Goal: Task Accomplishment & Management: Manage account settings

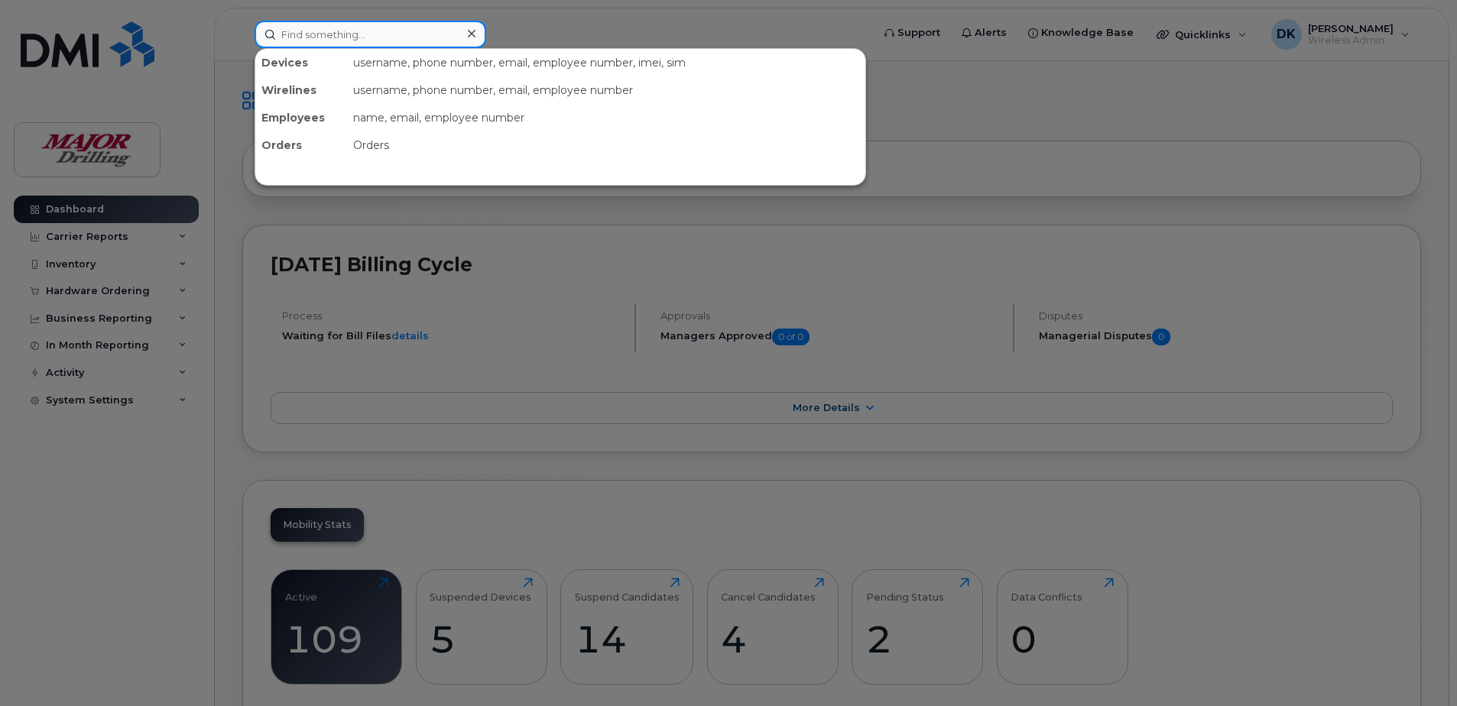
click at [397, 24] on input at bounding box center [371, 35] width 232 height 28
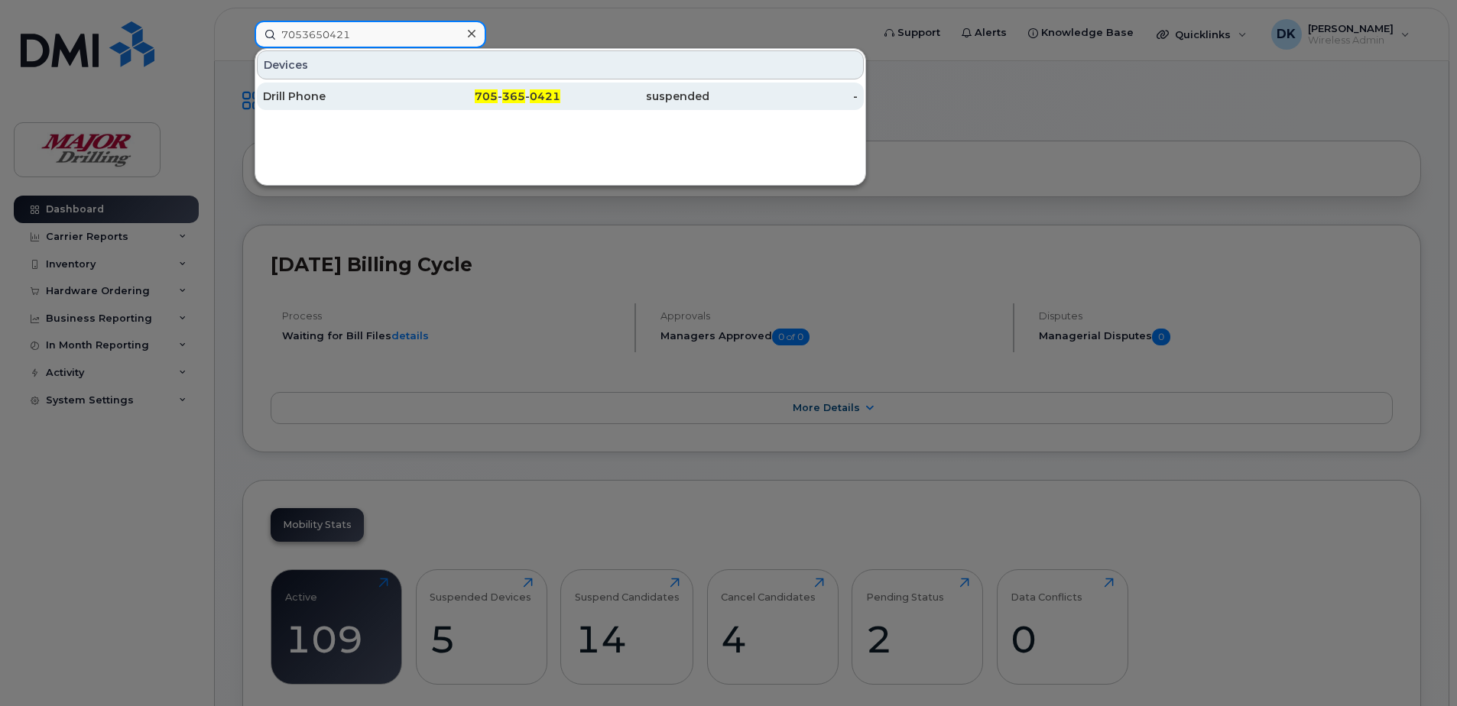
type input "7053650421"
click at [377, 103] on div "Drill Phone" at bounding box center [337, 96] width 149 height 15
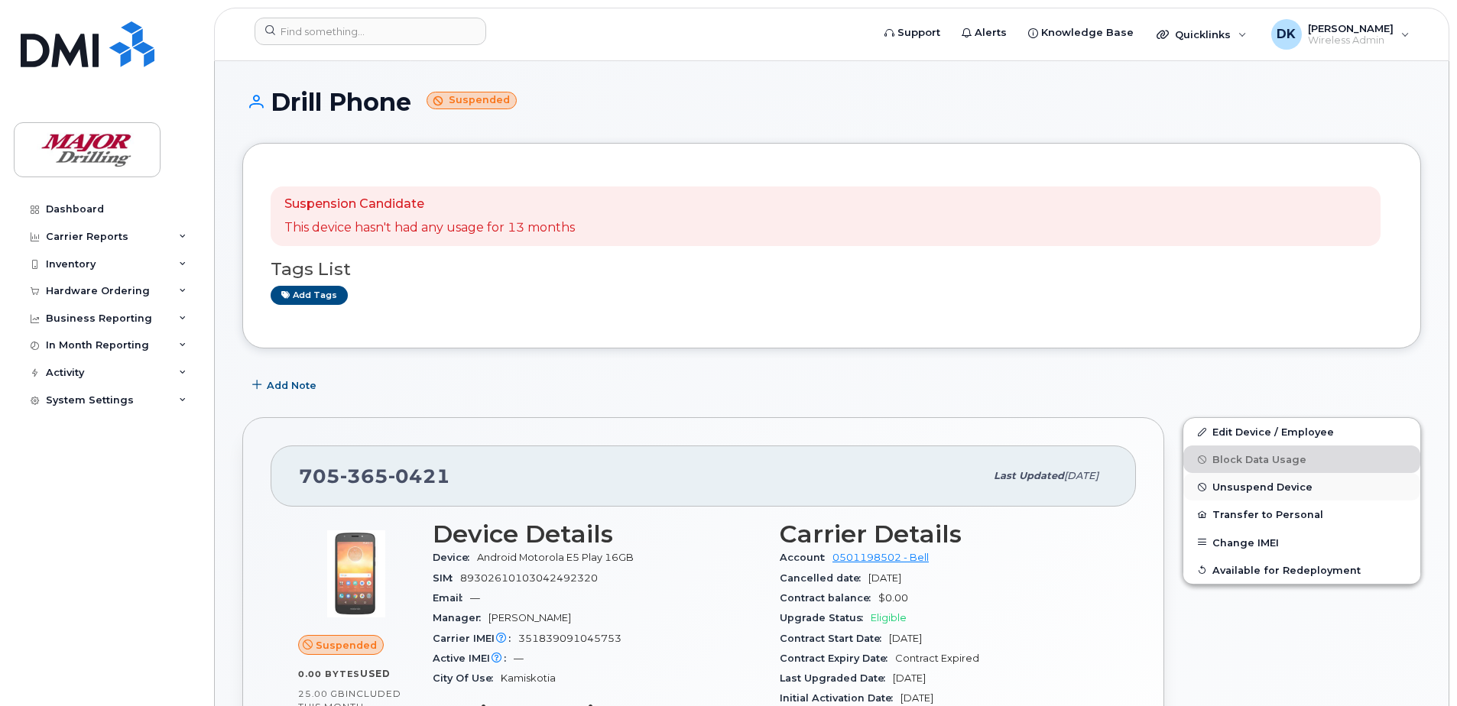
click at [1266, 486] on span "Unsuspend Device" at bounding box center [1262, 487] width 100 height 11
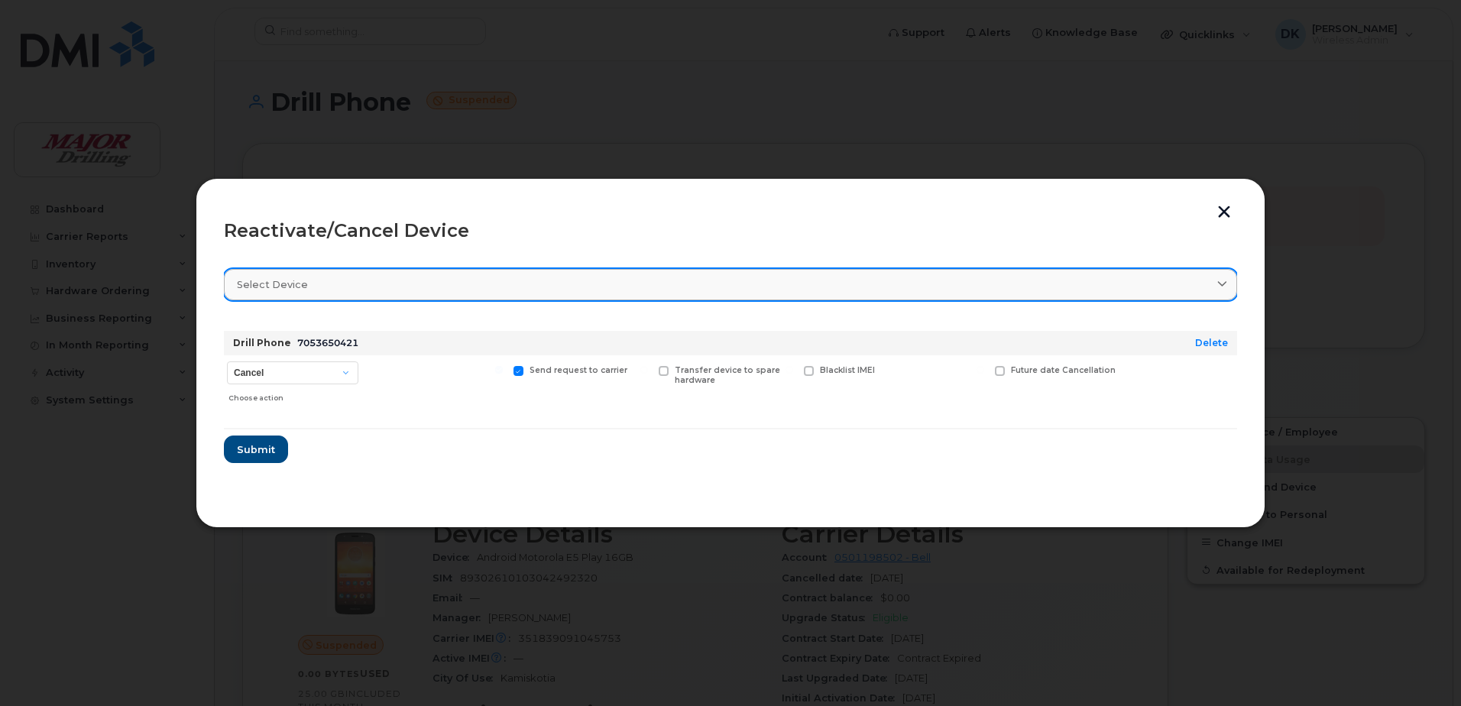
click at [424, 273] on link "Select device" at bounding box center [731, 284] width 1014 height 31
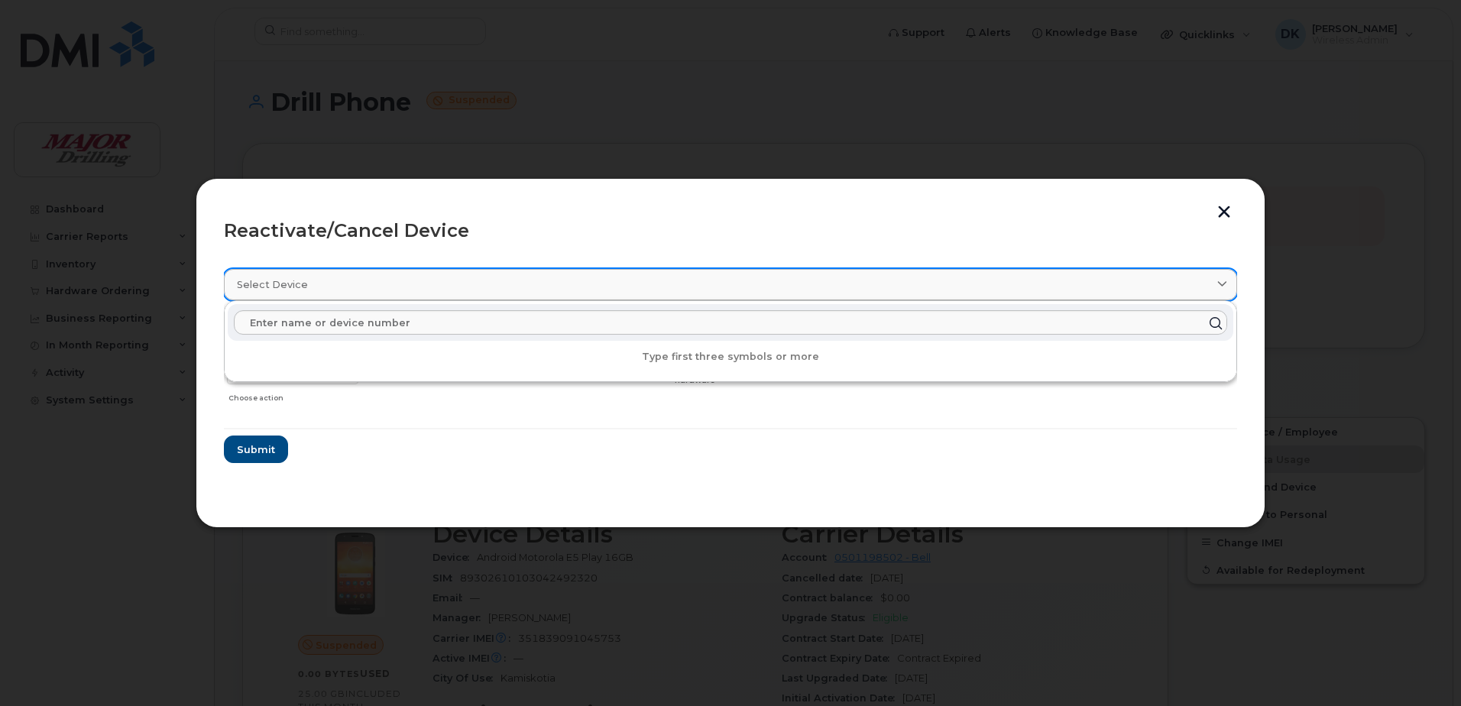
click at [413, 284] on div "Select device" at bounding box center [731, 284] width 988 height 15
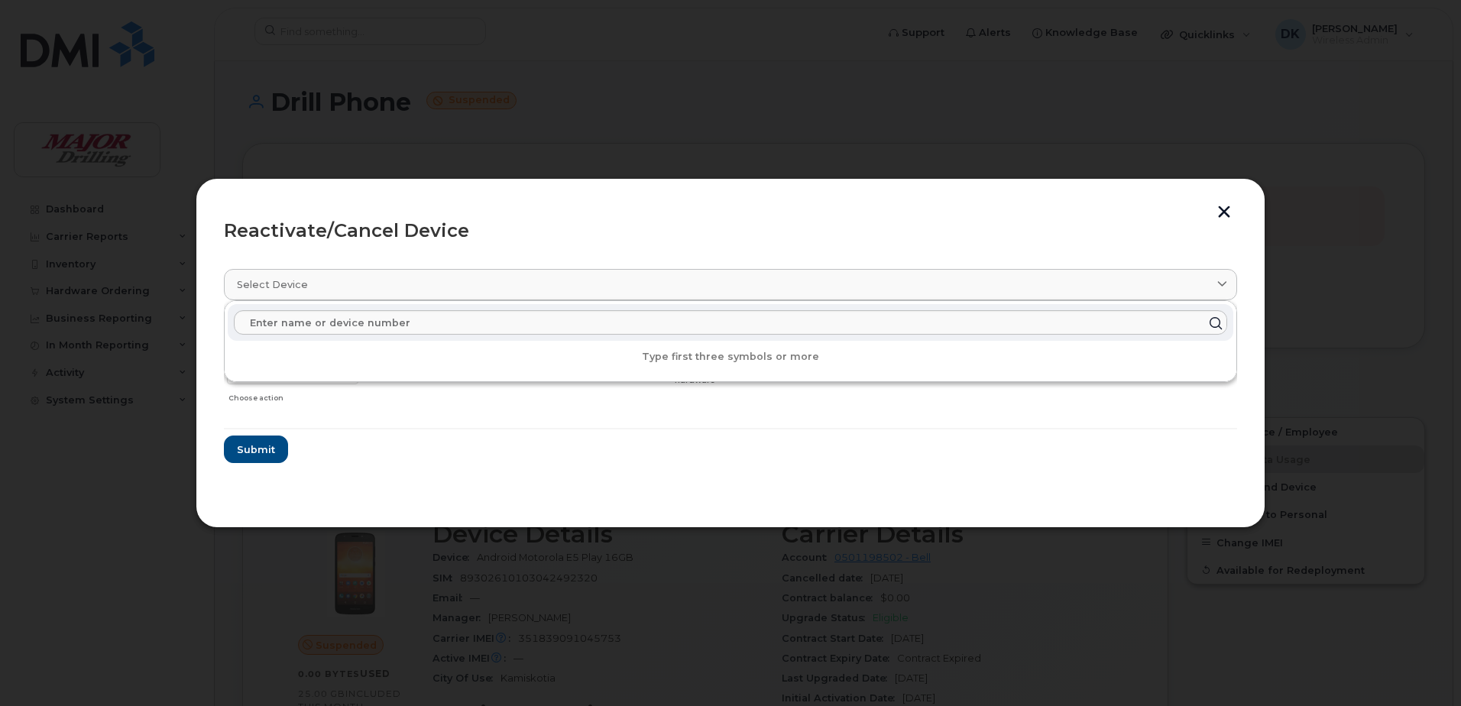
click at [415, 222] on div "Reactivate/Cancel Device" at bounding box center [731, 231] width 1014 height 18
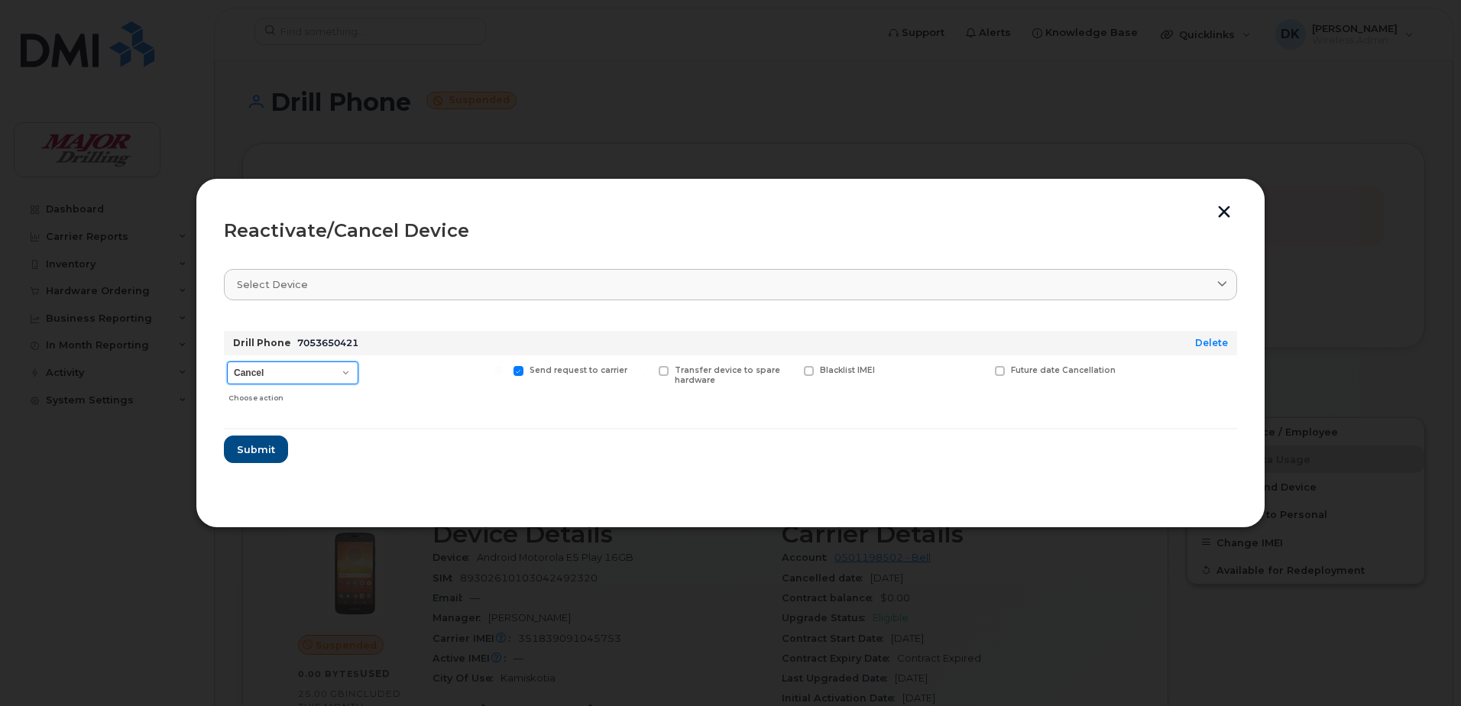
click at [307, 368] on select "Cancel Suspend - Extend Suspension Reactivate" at bounding box center [292, 373] width 131 height 23
select select "[object Object]"
click at [227, 362] on select "Cancel Suspend - Extend Suspension Reactivate" at bounding box center [292, 373] width 131 height 23
drag, startPoint x: 1228, startPoint y: 209, endPoint x: 825, endPoint y: 202, distance: 402.1
click at [1228, 209] on button "button" at bounding box center [1224, 214] width 23 height 16
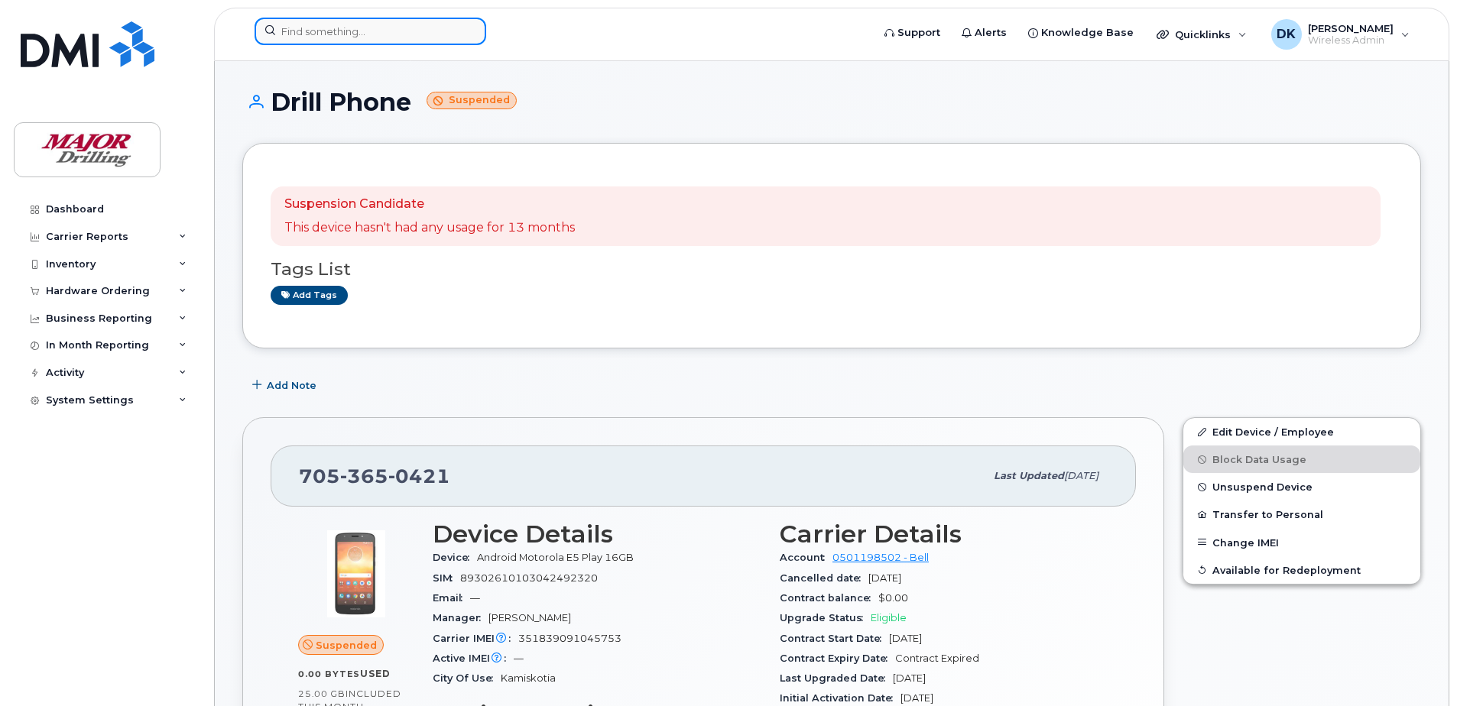
click at [305, 31] on input at bounding box center [371, 32] width 232 height 28
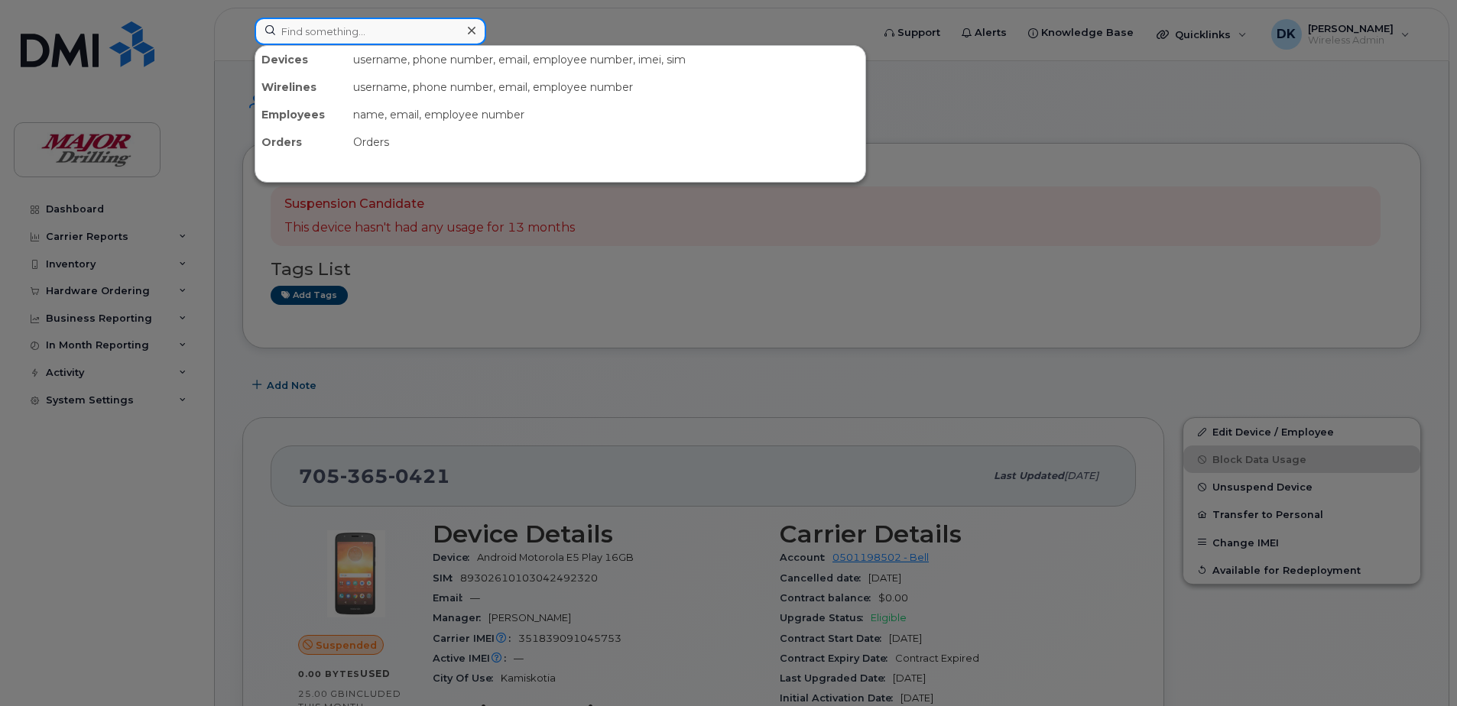
drag, startPoint x: 342, startPoint y: 29, endPoint x: 337, endPoint y: 37, distance: 8.9
click at [341, 29] on input at bounding box center [371, 32] width 232 height 28
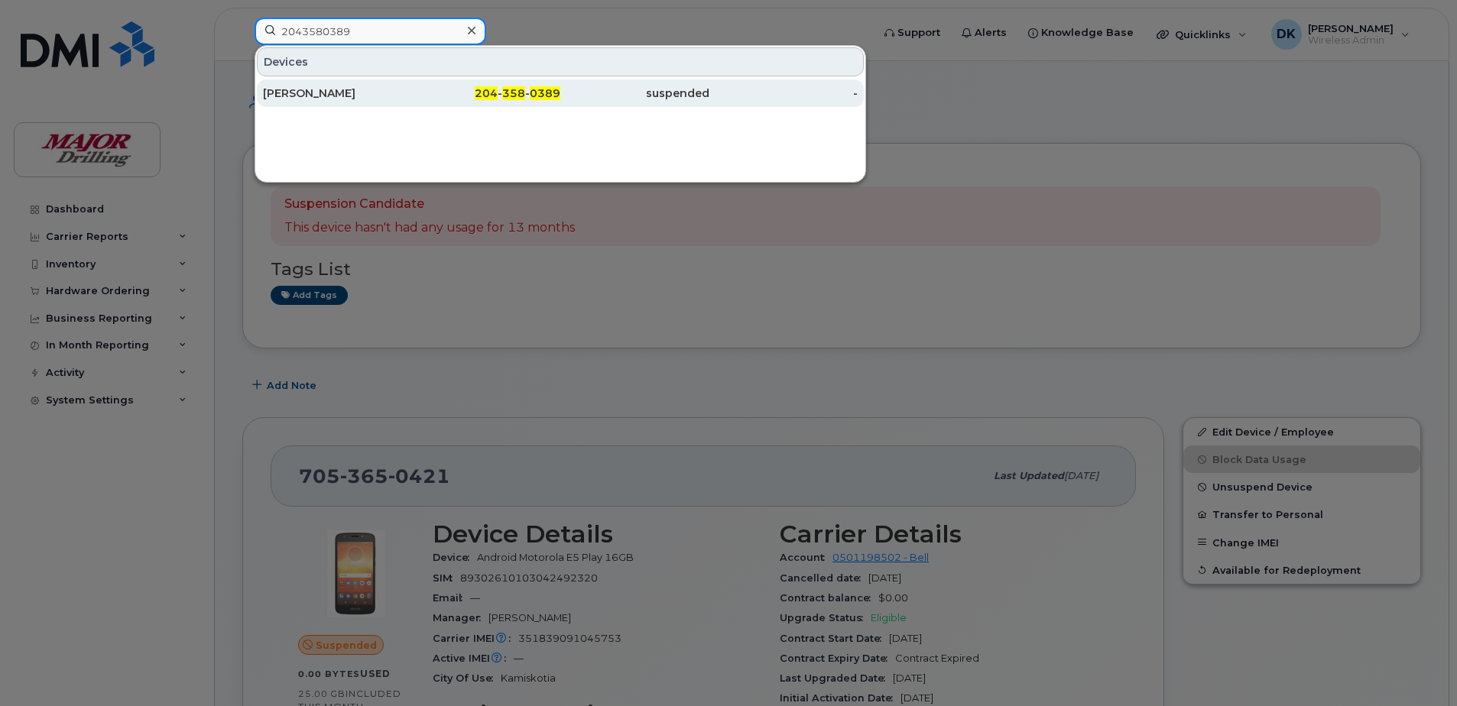
type input "2043580389"
click at [540, 79] on link "Larry Barnesky 204 - 358 - 0389 suspended -" at bounding box center [560, 93] width 607 height 28
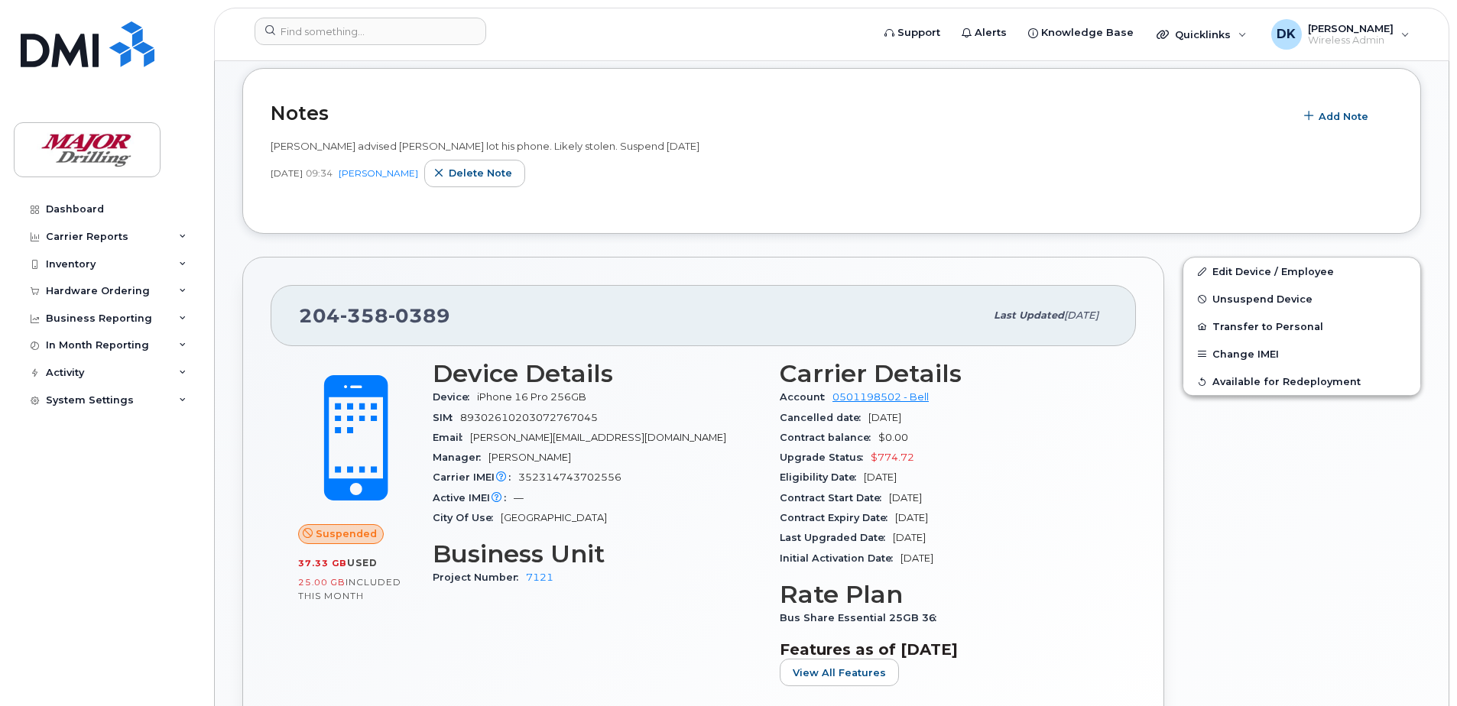
scroll to position [382, 0]
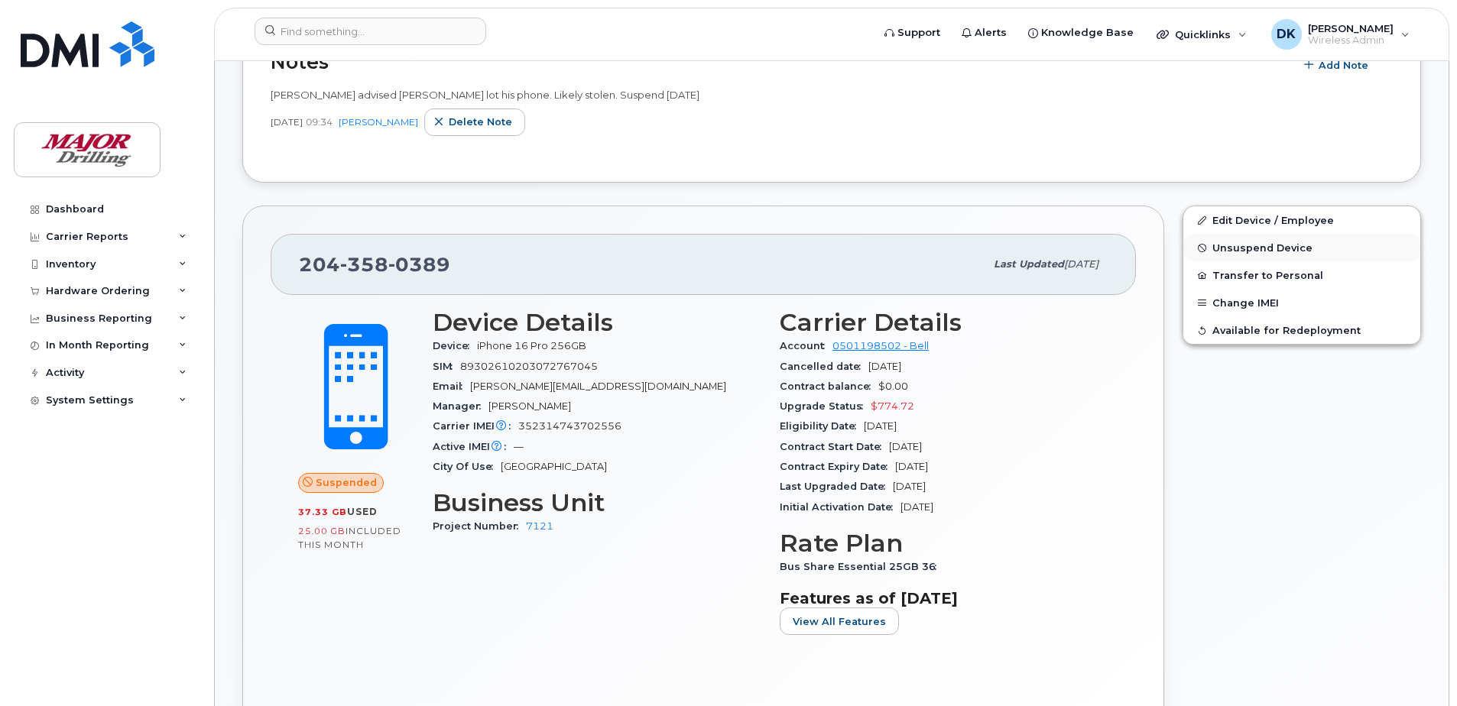
click at [1257, 252] on span "Unsuspend Device" at bounding box center [1262, 247] width 100 height 11
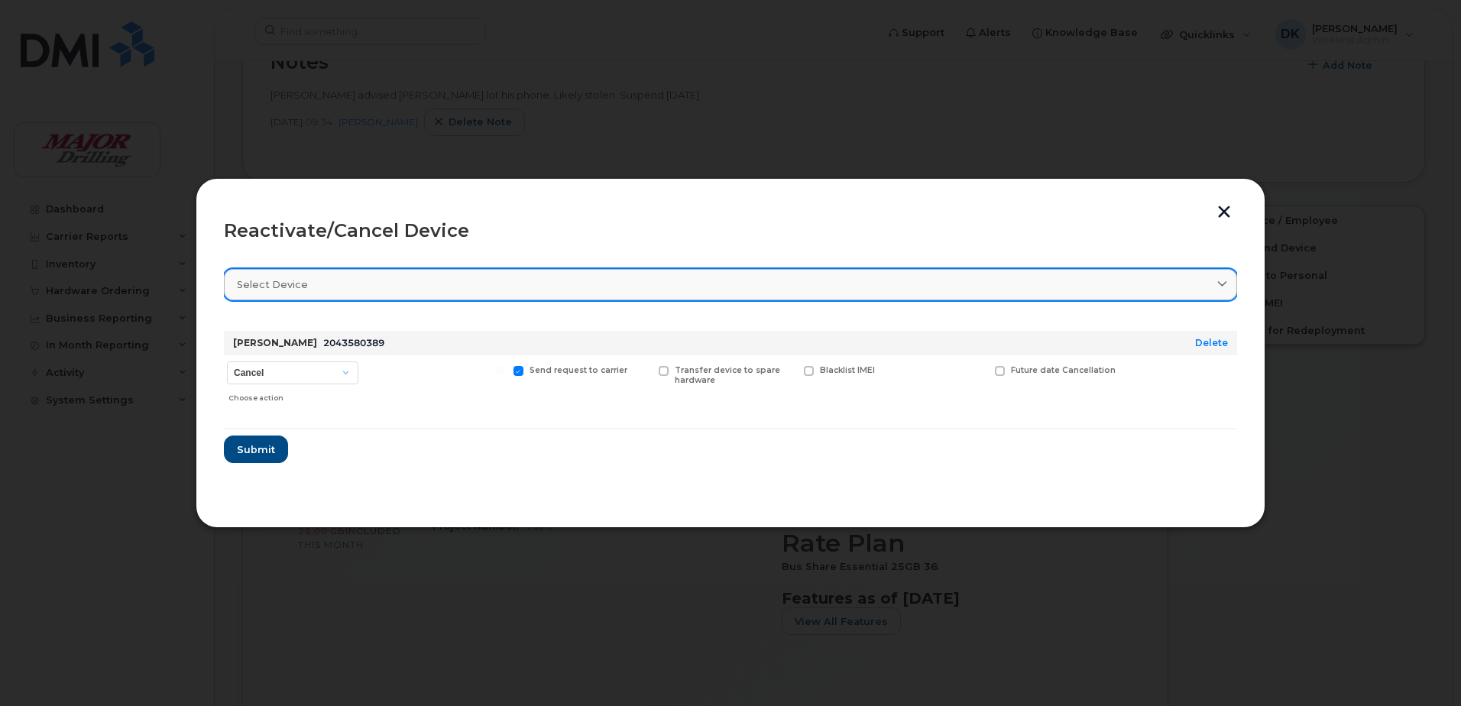
click at [320, 293] on link "Select device" at bounding box center [731, 284] width 1014 height 31
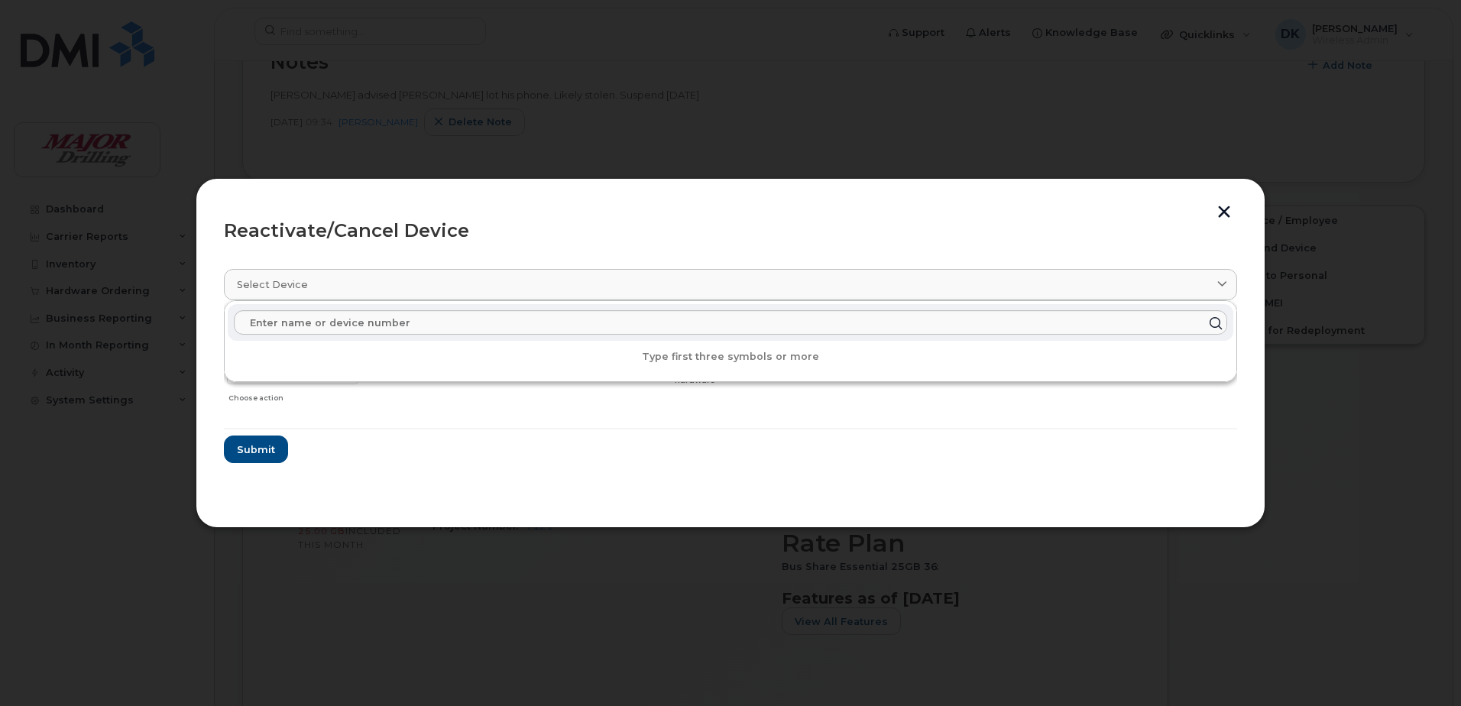
click at [274, 186] on div "Reactivate/Cancel Device Select device Type first three symbols or more Larry B…" at bounding box center [731, 353] width 1070 height 350
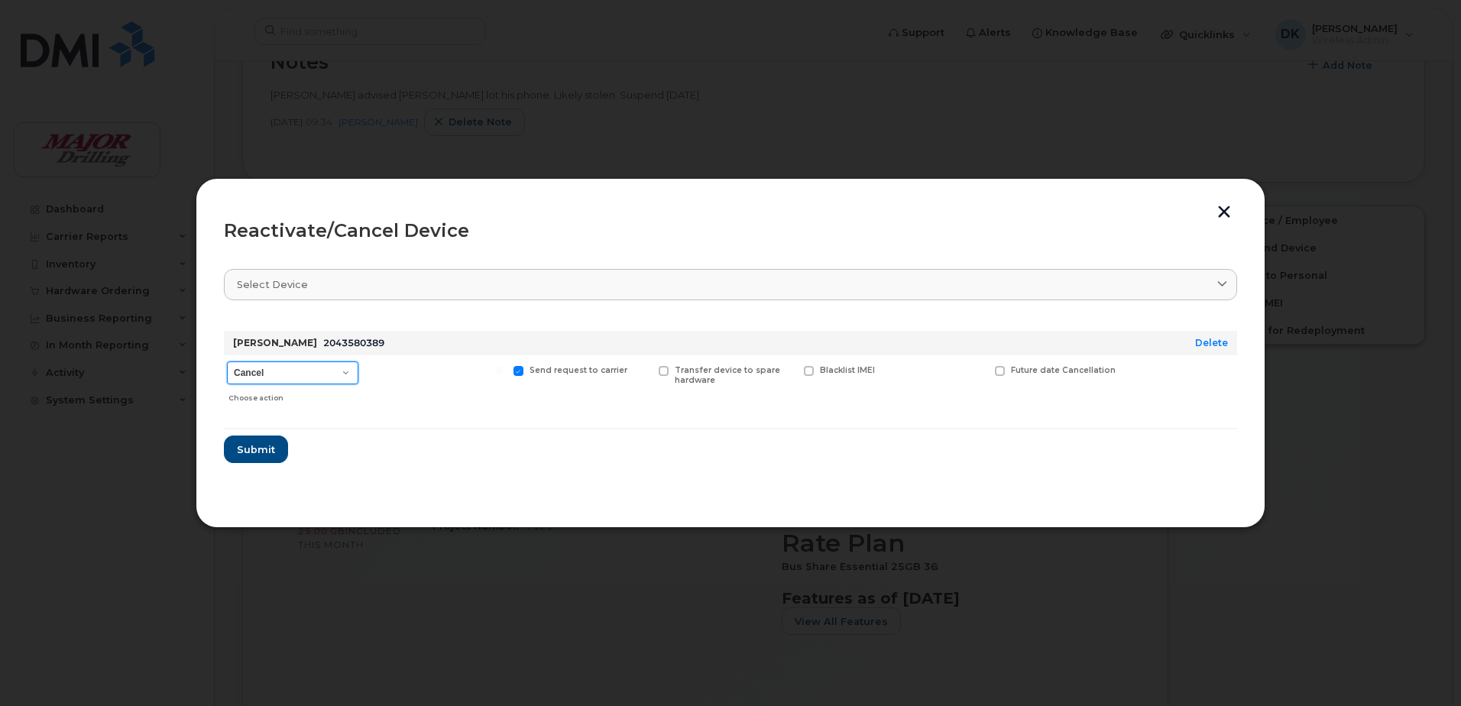
click at [342, 368] on select "Cancel Suspend - Extend Suspension Reactivate" at bounding box center [292, 373] width 131 height 23
select select "[object Object]"
click at [227, 362] on select "Cancel Suspend - Extend Suspension Reactivate" at bounding box center [292, 373] width 131 height 23
click at [1223, 207] on button "button" at bounding box center [1224, 214] width 23 height 16
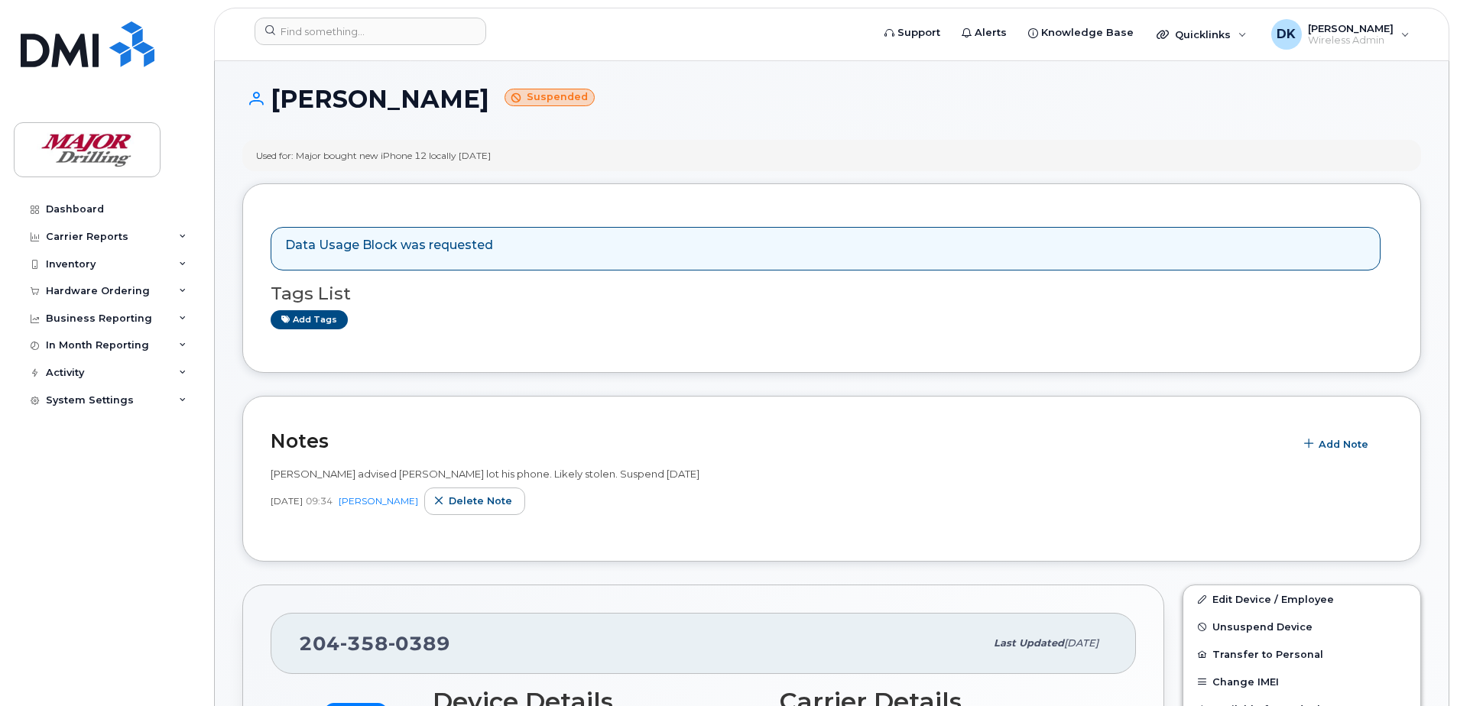
scroll to position [0, 0]
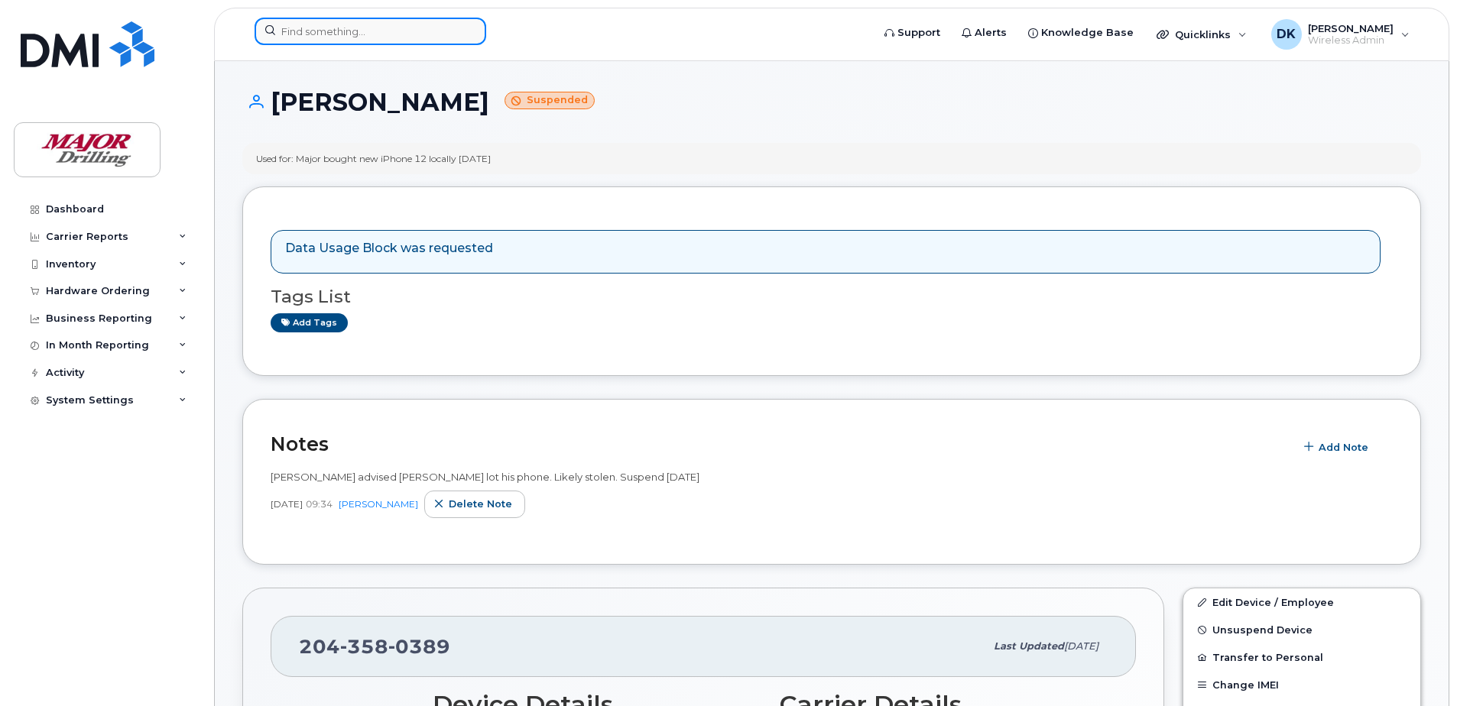
click at [396, 31] on input at bounding box center [371, 32] width 232 height 28
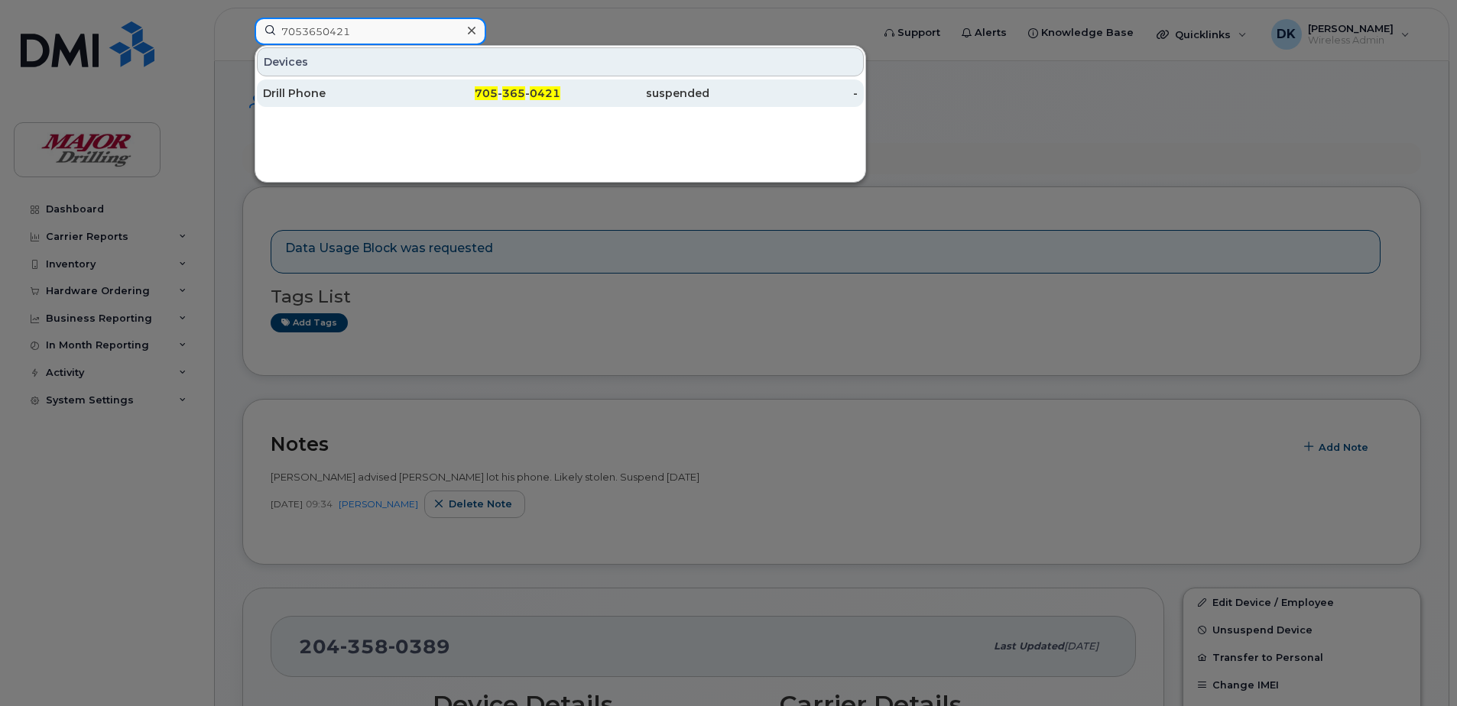
type input "7053650421"
click at [446, 92] on div "705 - 365 - 0421" at bounding box center [486, 93] width 149 height 15
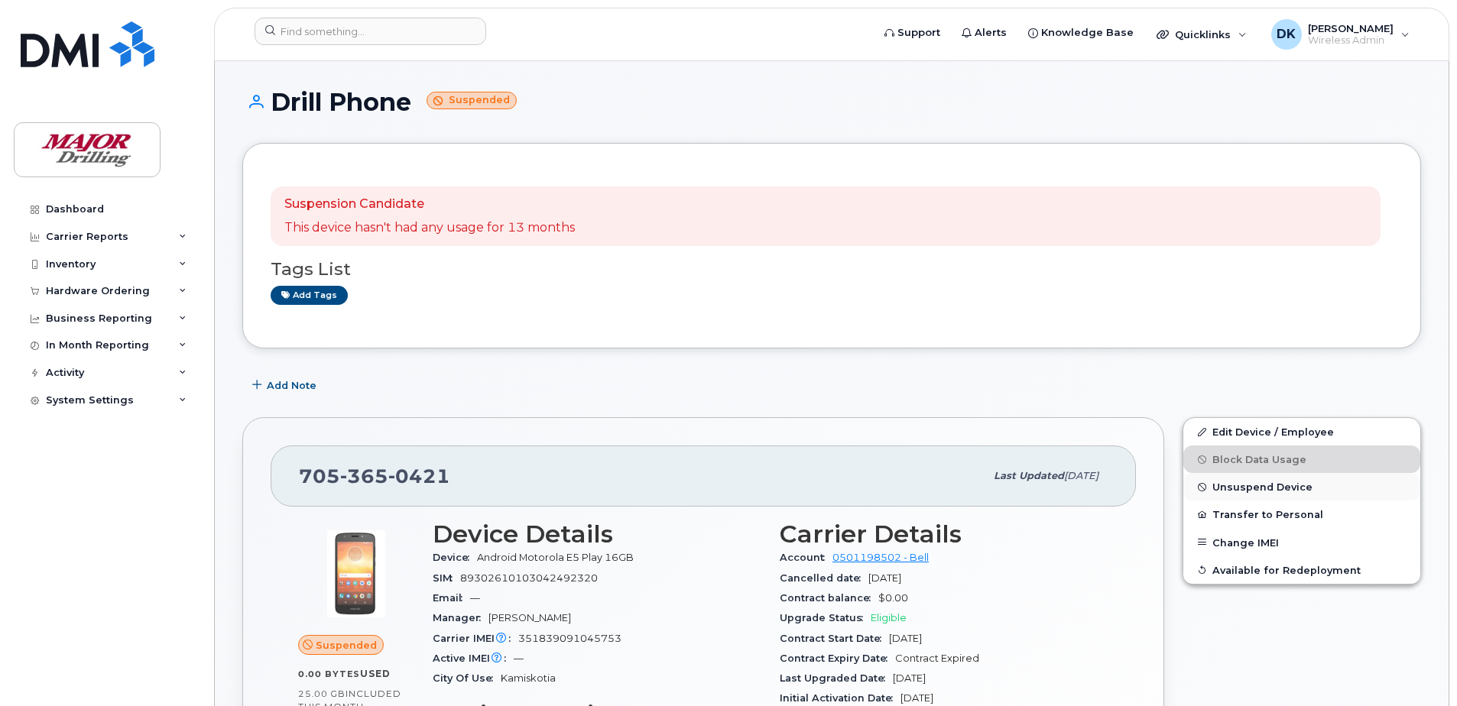
click at [1238, 487] on span "Unsuspend Device" at bounding box center [1262, 487] width 100 height 11
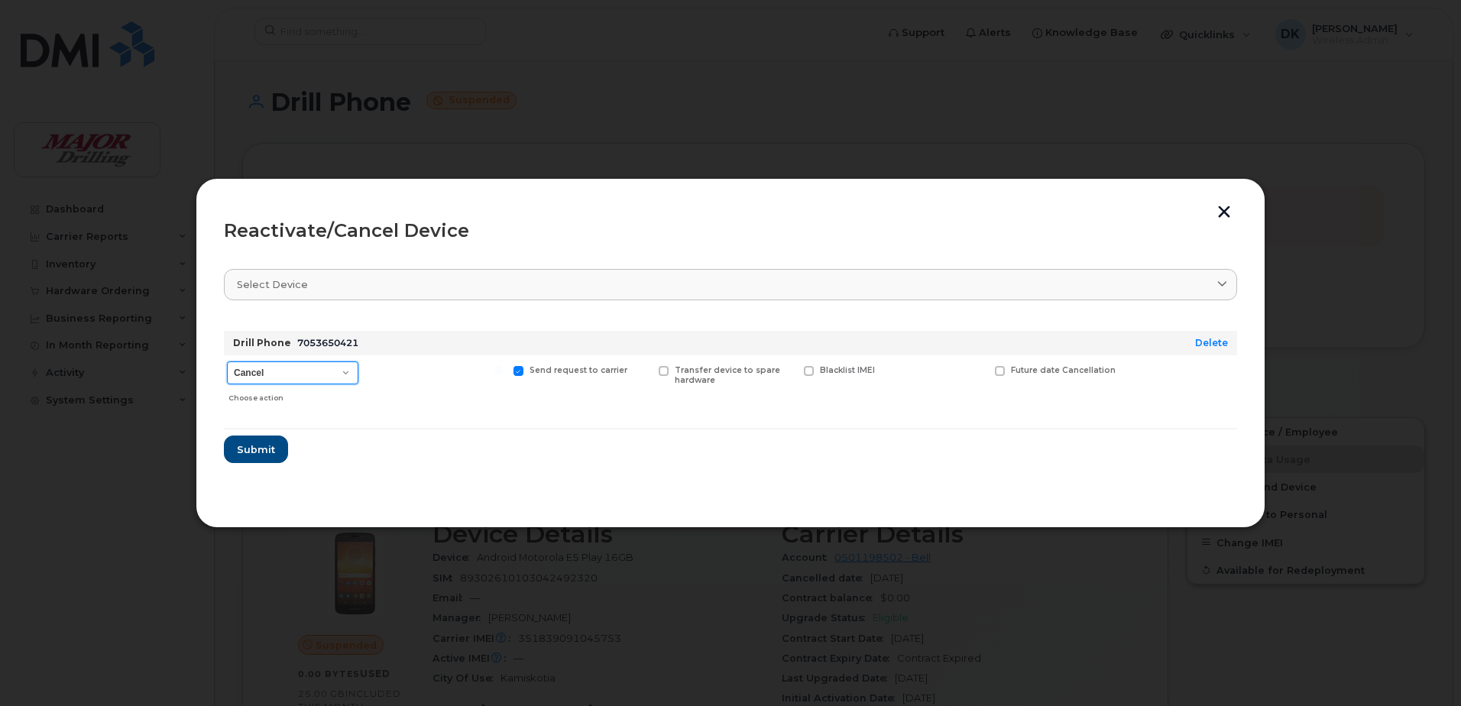
click at [325, 384] on select "Cancel Suspend - Extend Suspension Reactivate" at bounding box center [292, 373] width 131 height 23
select select "[object Object]"
click at [227, 362] on select "Cancel Suspend - Extend Suspension Reactivate" at bounding box center [292, 373] width 131 height 23
click at [248, 452] on span "Submit" at bounding box center [255, 450] width 38 height 15
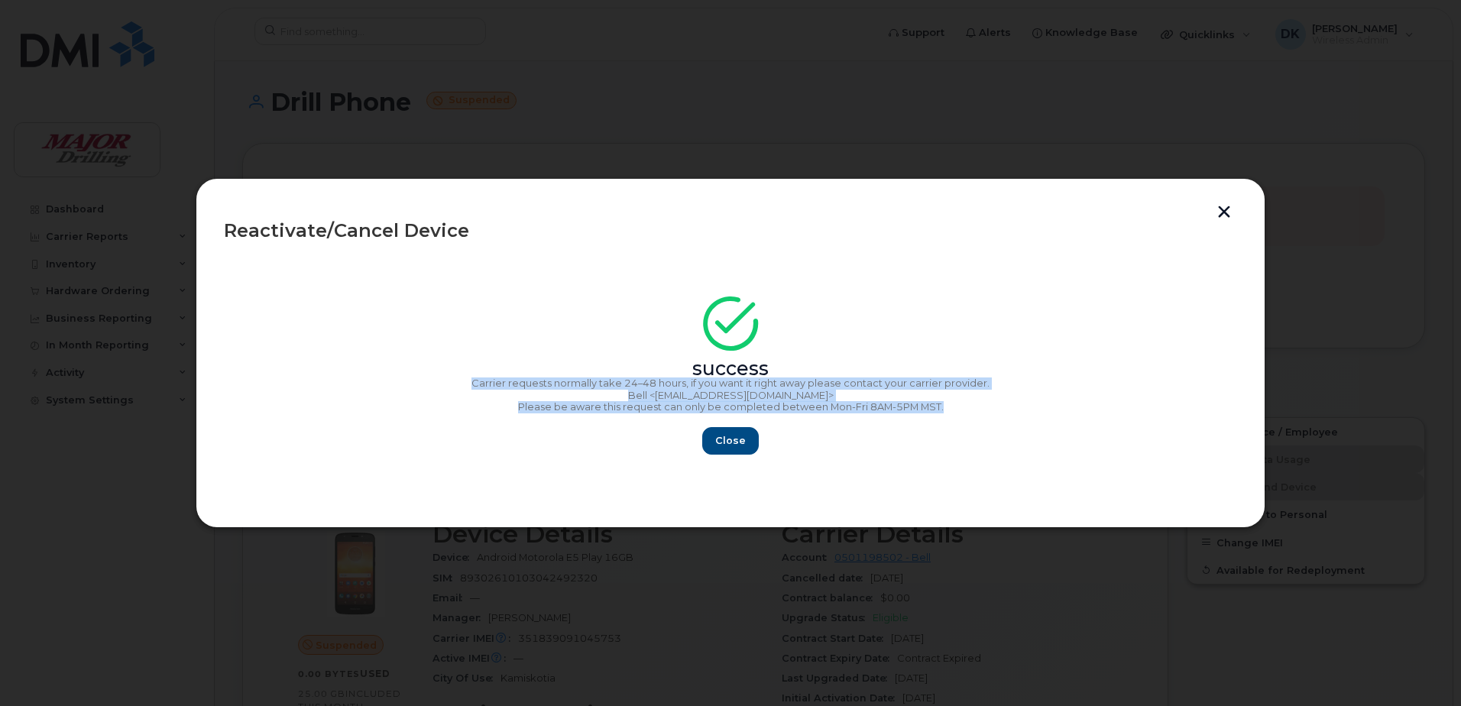
drag, startPoint x: 943, startPoint y: 406, endPoint x: 453, endPoint y: 381, distance: 490.6
click at [453, 381] on div "success Carrier requests normally take 24–48 hours, if you want it right away p…" at bounding box center [731, 380] width 1014 height 149
copy div "Carrier requests normally take 24–48 hours, if you want it right away please co…"
drag, startPoint x: 727, startPoint y: 446, endPoint x: 617, endPoint y: 592, distance: 183.4
click at [727, 446] on span "Close" at bounding box center [730, 440] width 31 height 15
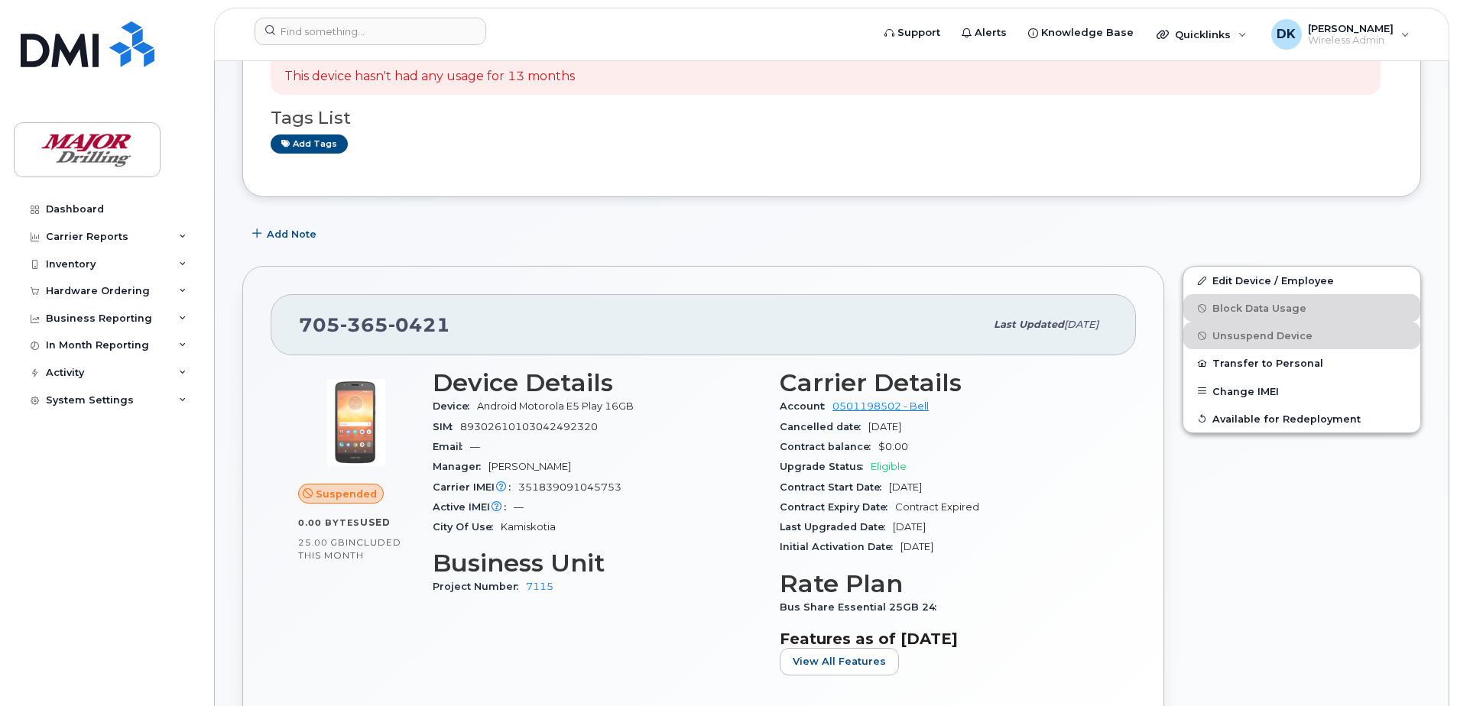
scroll to position [153, 0]
click at [1373, 34] on span "[PERSON_NAME]" at bounding box center [1351, 28] width 86 height 12
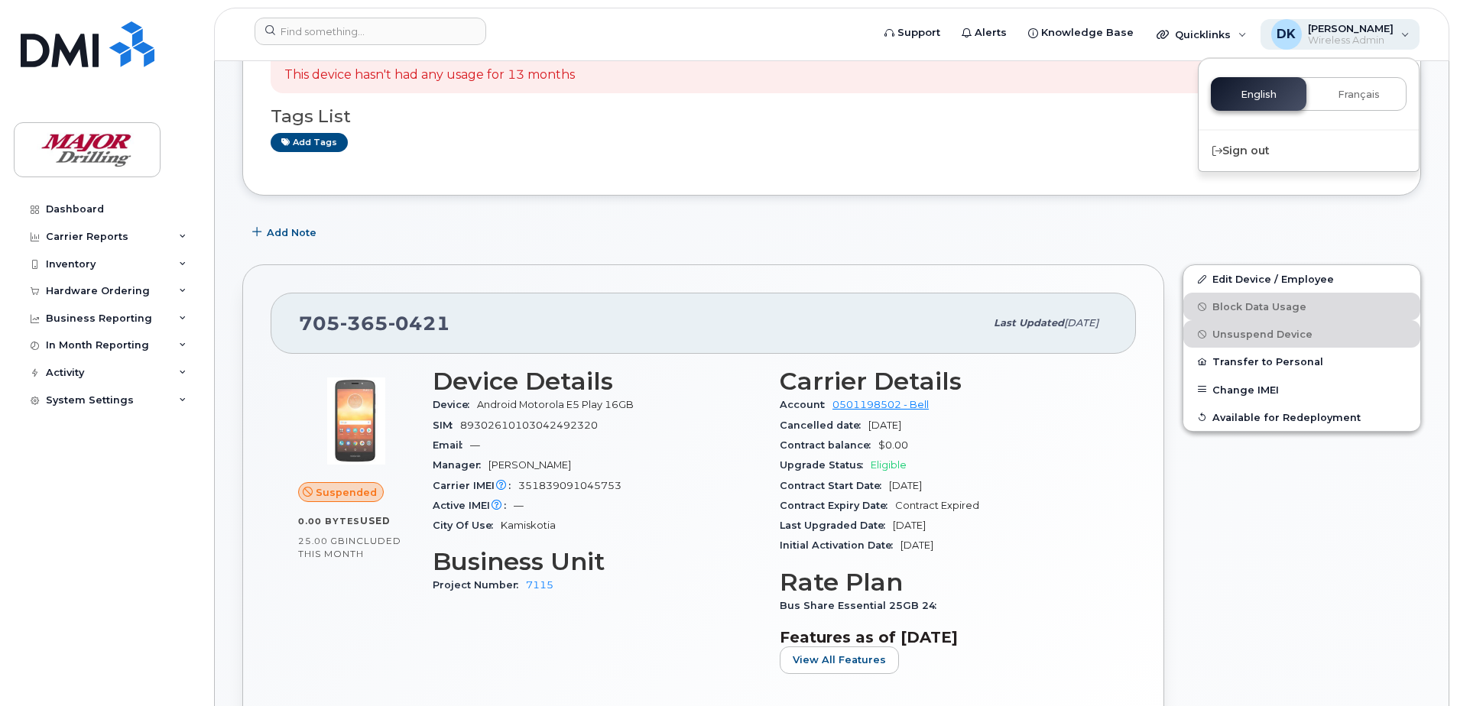
click at [1280, 46] on div "DK" at bounding box center [1286, 34] width 31 height 31
click at [1341, 30] on span "[PERSON_NAME]" at bounding box center [1351, 28] width 86 height 12
click at [1209, 31] on span "Quicklinks" at bounding box center [1203, 34] width 56 height 12
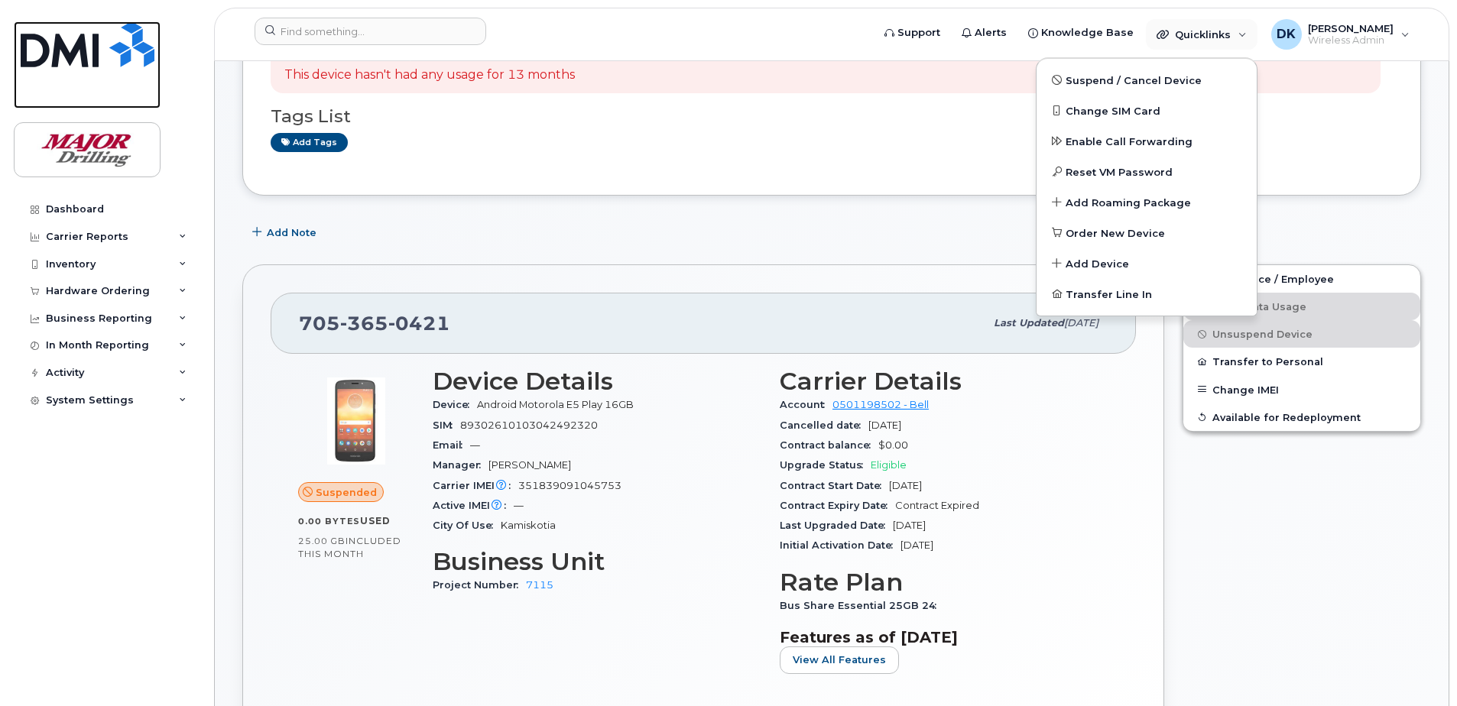
click at [47, 54] on img at bounding box center [88, 44] width 134 height 46
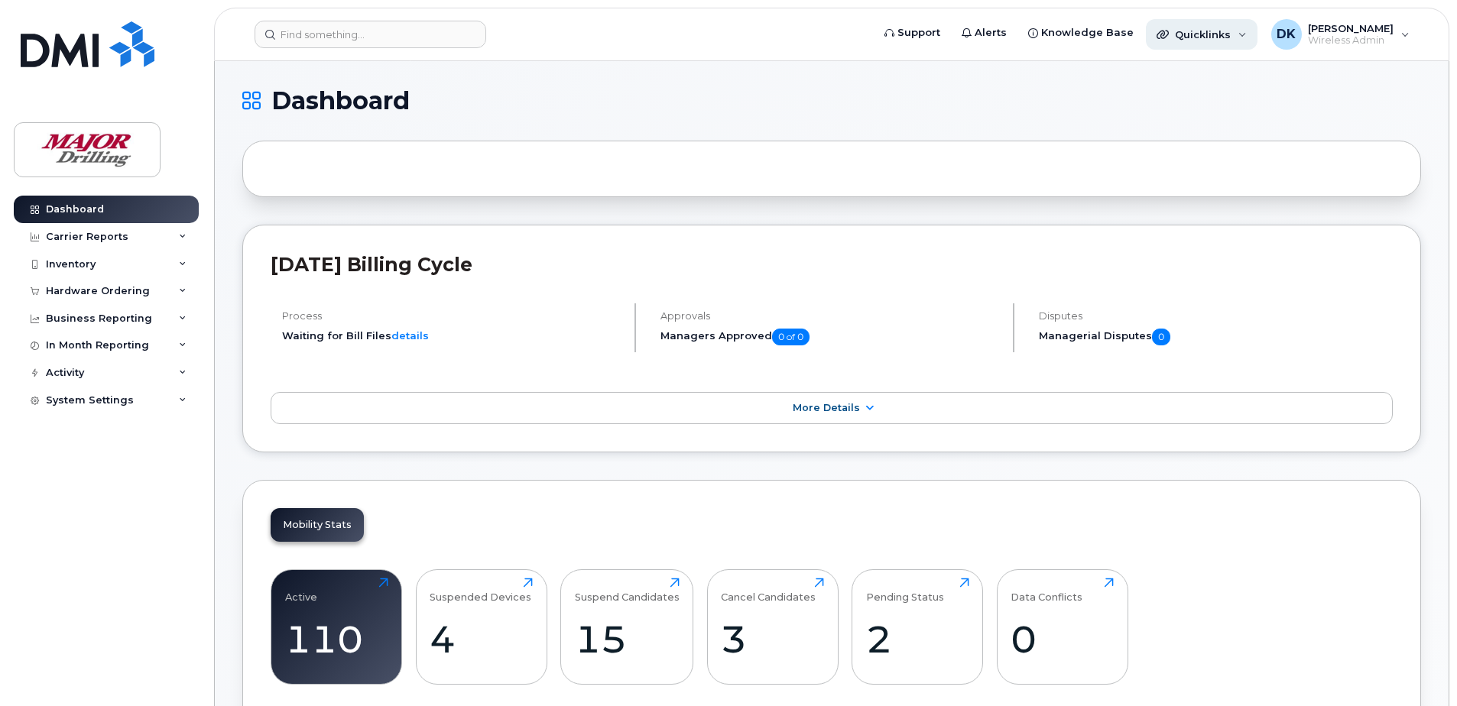
drag, startPoint x: 1300, startPoint y: 38, endPoint x: 1189, endPoint y: 40, distance: 110.8
click at [1145, 90] on h1 "Dashboard" at bounding box center [827, 101] width 1171 height 24
click at [1322, 24] on span "[PERSON_NAME]" at bounding box center [1351, 28] width 86 height 12
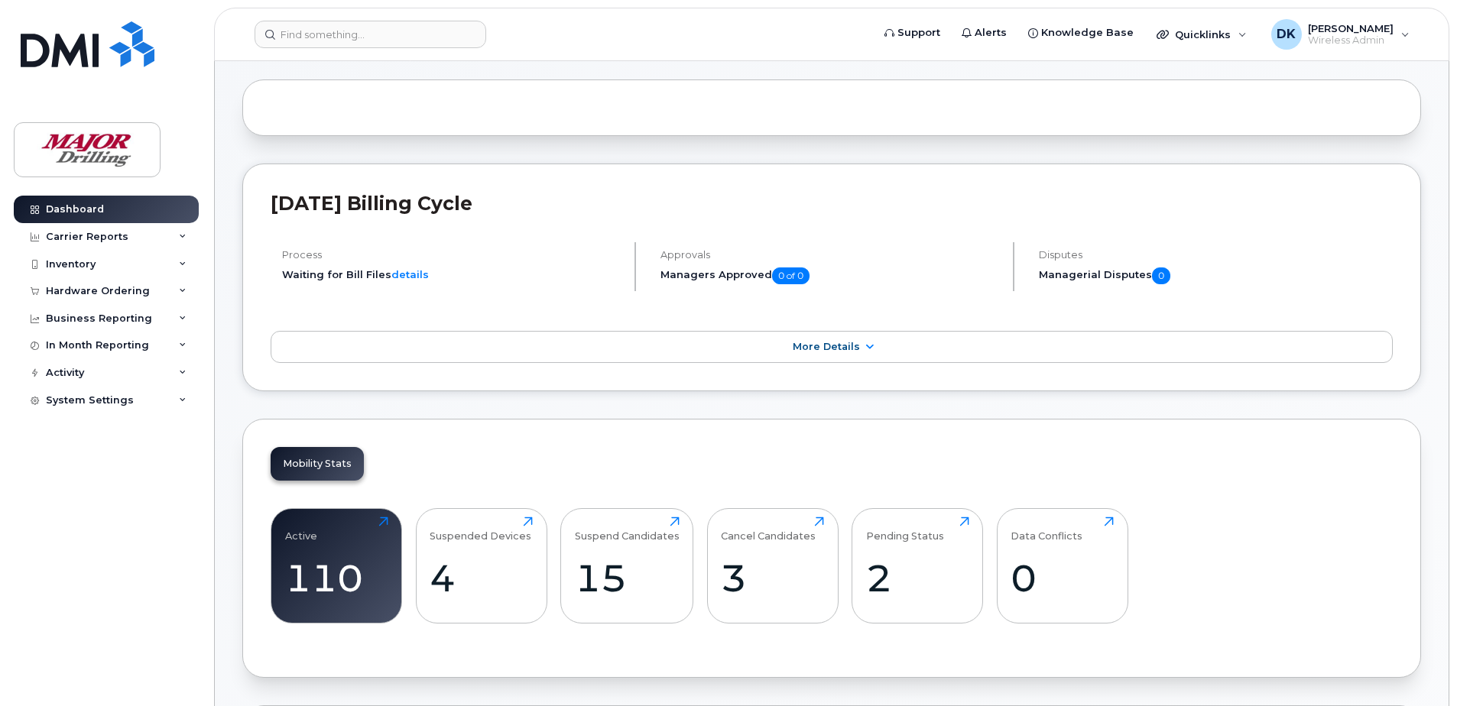
scroll to position [382, 0]
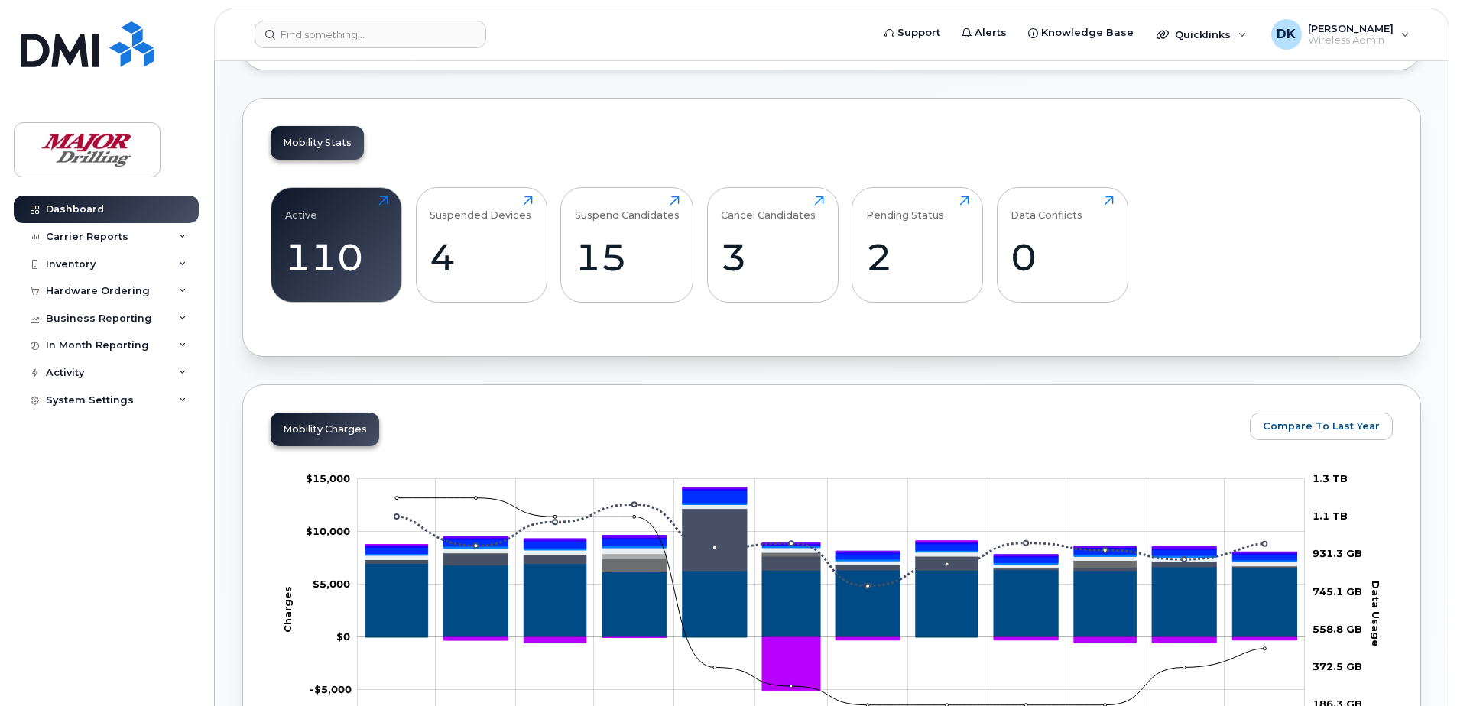
drag, startPoint x: 825, startPoint y: 253, endPoint x: 812, endPoint y: 334, distance: 81.9
click at [825, 253] on div "Cancel Candidates 3 Click to view more" at bounding box center [772, 244] width 131 height 115
click at [755, 215] on div "Cancel Candidates" at bounding box center [768, 208] width 95 height 25
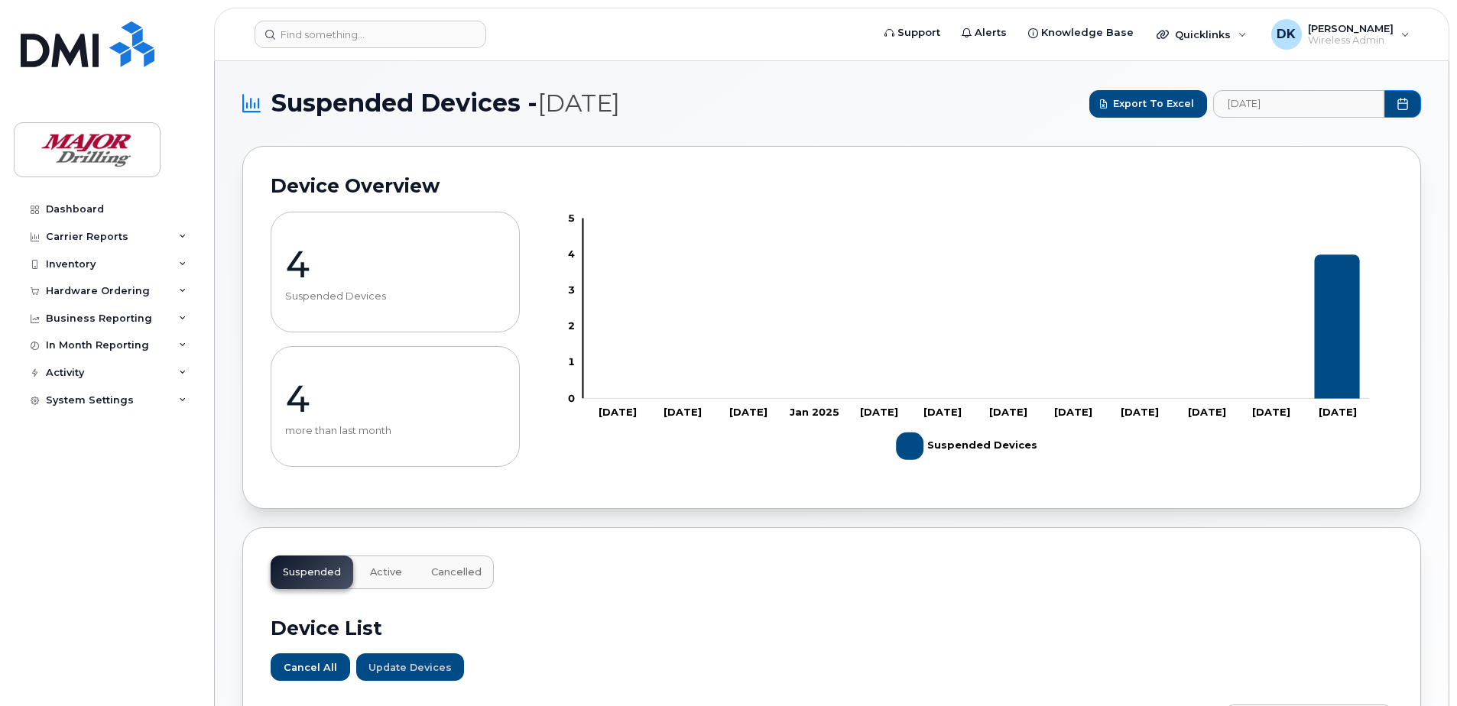
scroll to position [610, 0]
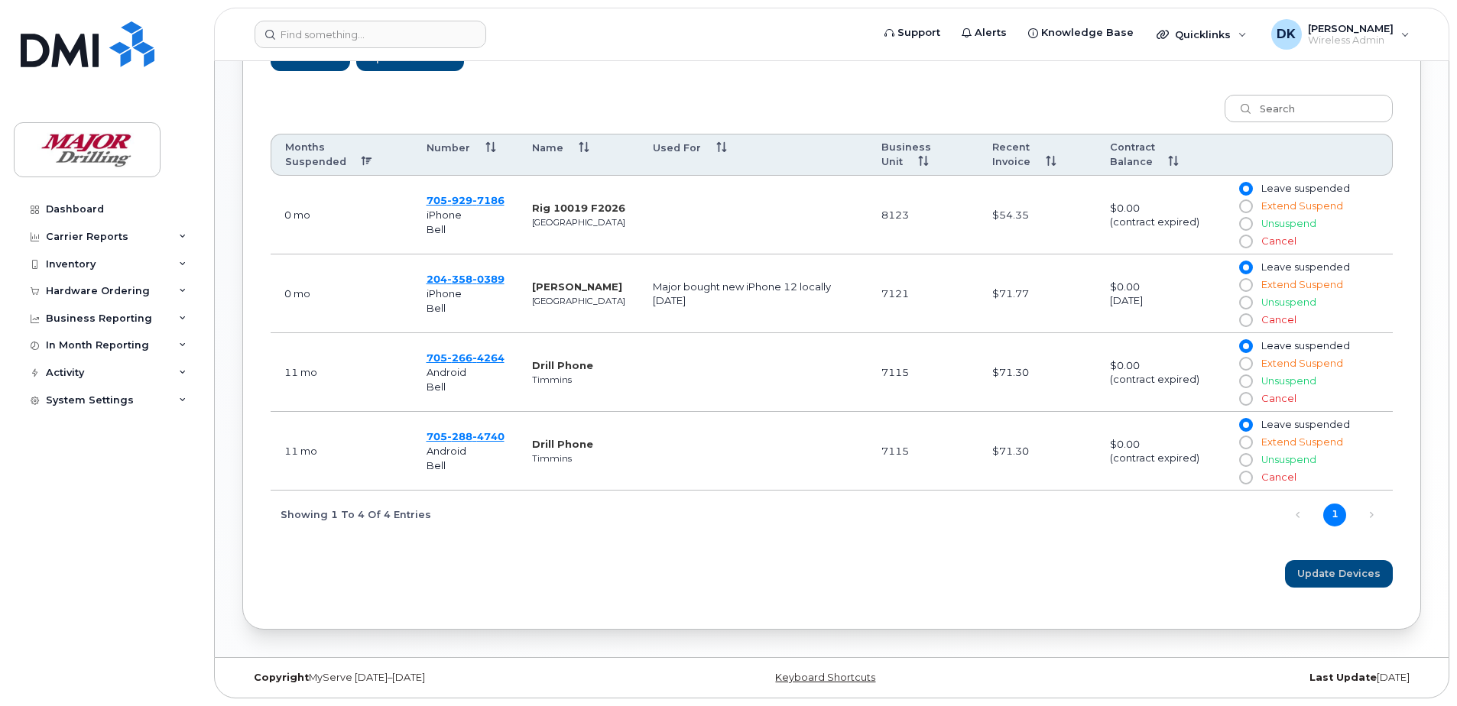
click at [1247, 305] on input "Unsuspend" at bounding box center [1245, 303] width 12 height 12
radio input "true"
click at [1340, 586] on button "Update Devices" at bounding box center [1339, 574] width 108 height 28
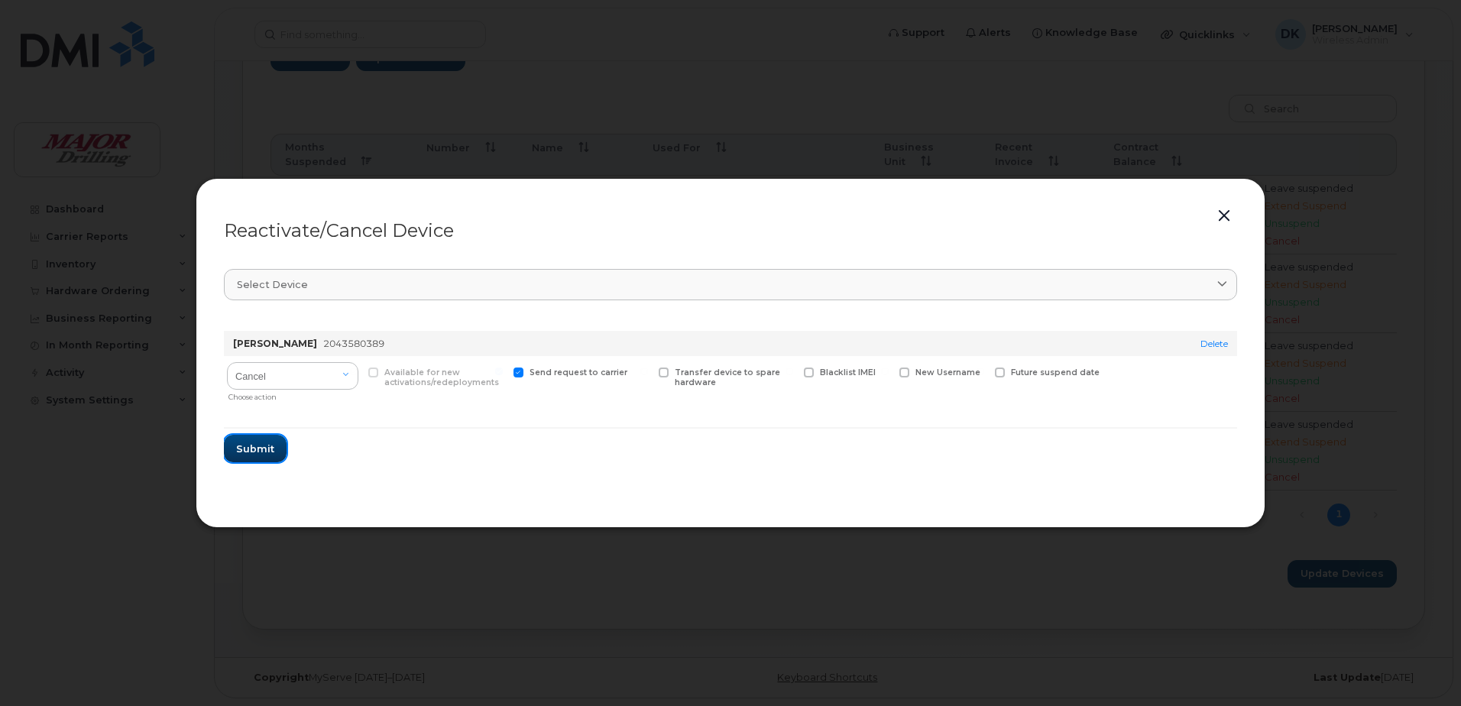
click at [278, 450] on button "Submit" at bounding box center [255, 449] width 63 height 28
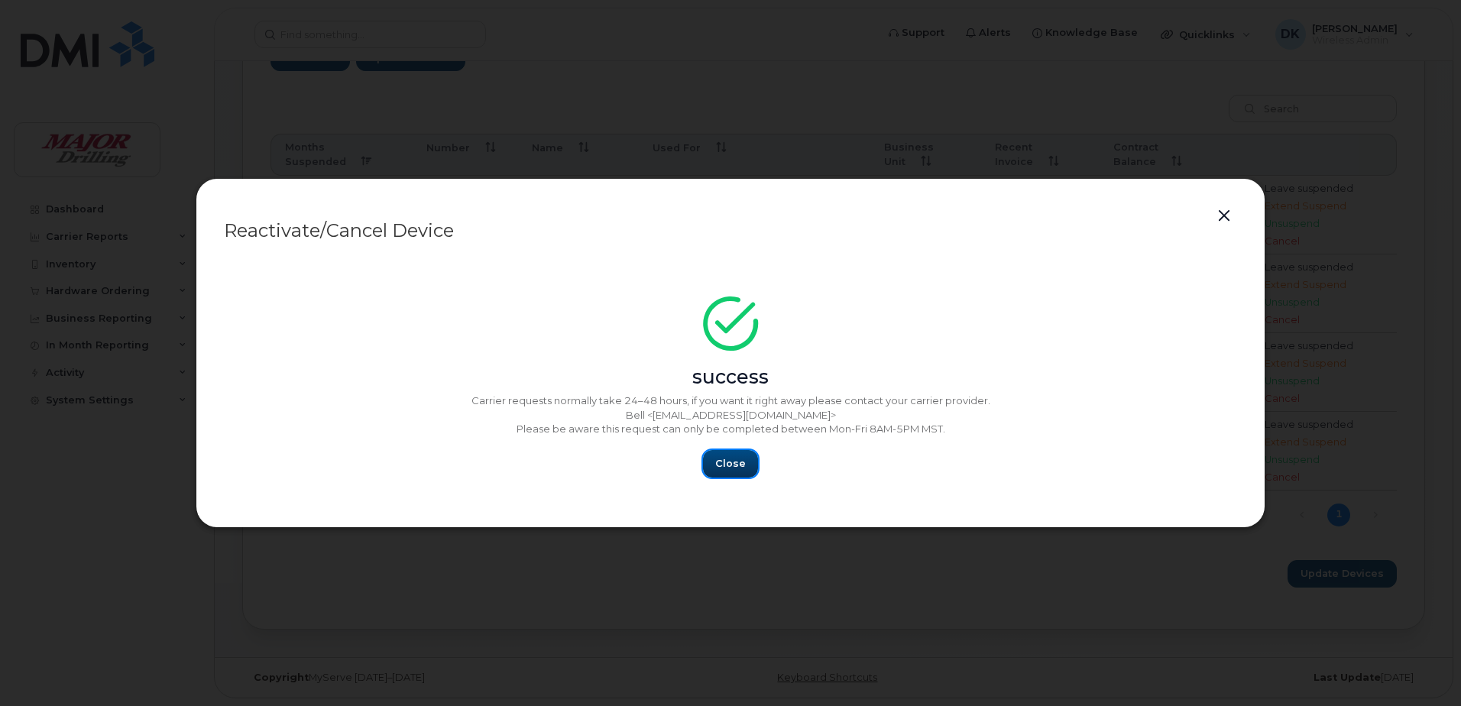
click at [738, 468] on span "Close" at bounding box center [730, 463] width 31 height 15
click at [720, 469] on span "Close" at bounding box center [730, 463] width 31 height 15
click at [741, 463] on span "Close" at bounding box center [730, 463] width 31 height 15
click at [740, 470] on span "Close" at bounding box center [730, 463] width 31 height 15
click at [1219, 217] on button "button" at bounding box center [1224, 216] width 23 height 21
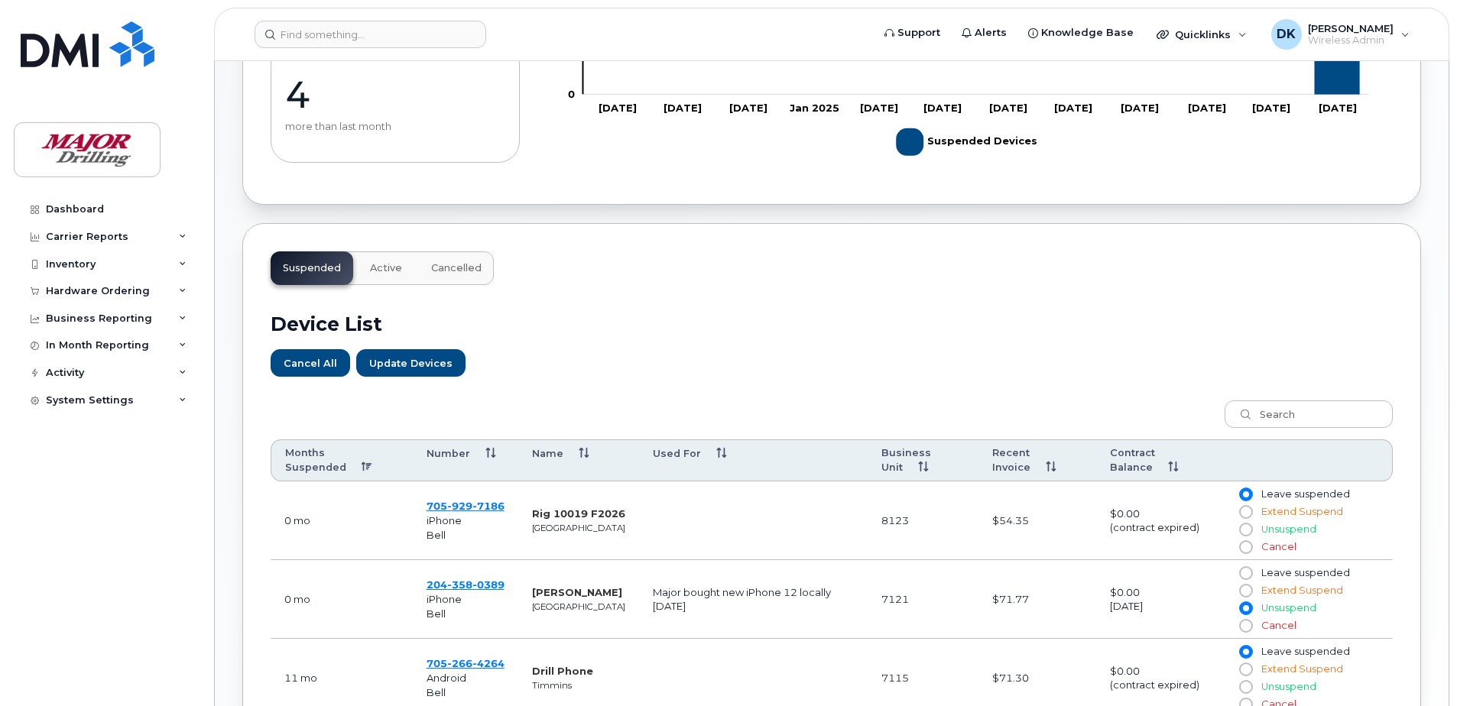
scroll to position [0, 0]
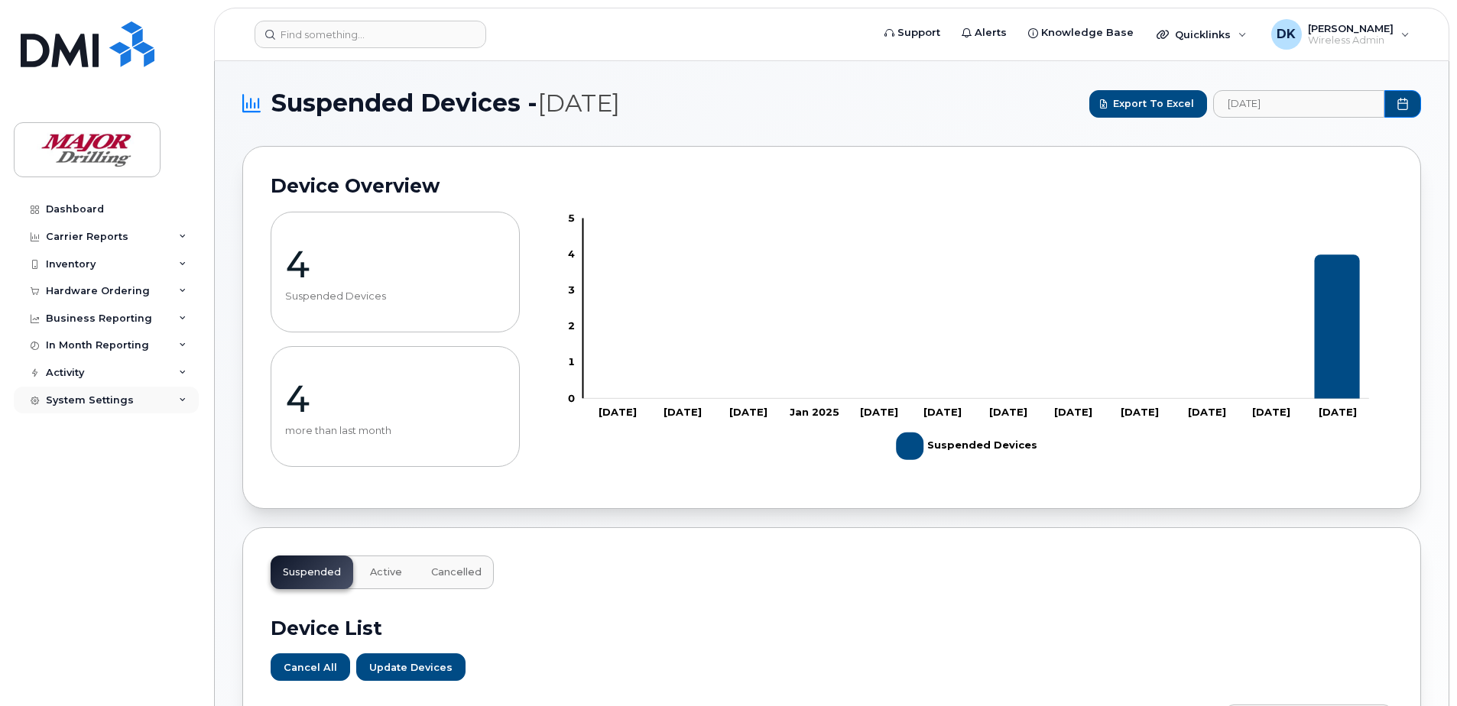
click at [109, 402] on div "System Settings" at bounding box center [90, 400] width 88 height 12
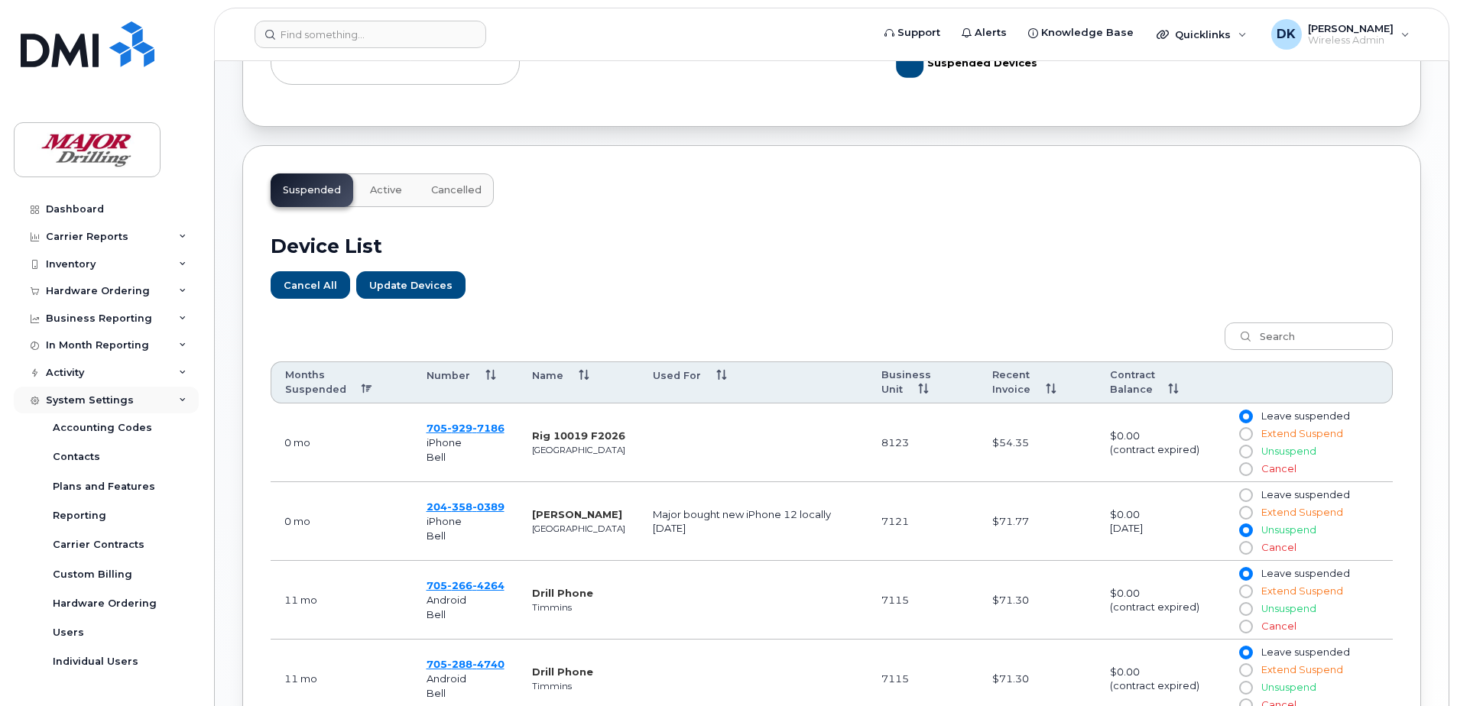
scroll to position [610, 0]
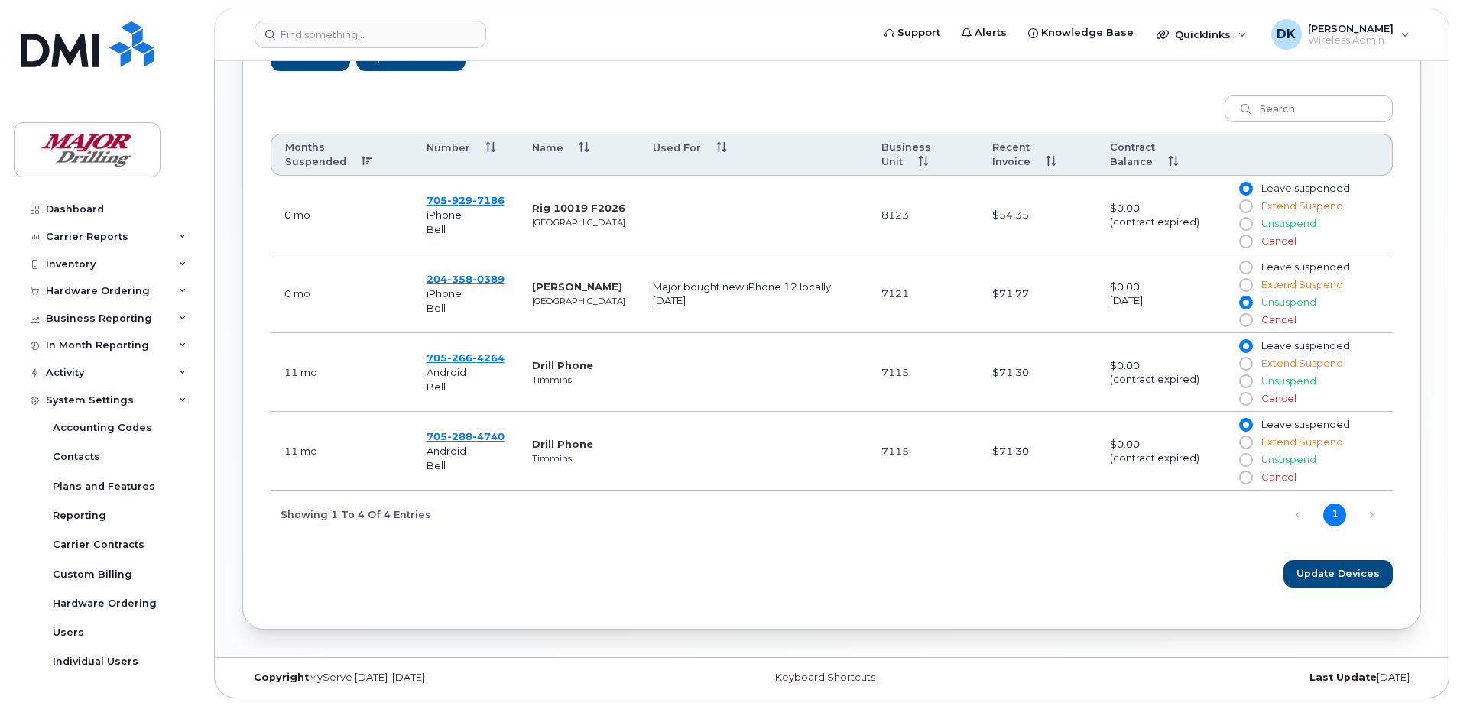
drag, startPoint x: 1020, startPoint y: 106, endPoint x: 1017, endPoint y: 99, distance: 8.2
click at [1020, 106] on div "Months Suspended Number Name Used For Business Unit Recent Invoice Contract Bal…" at bounding box center [832, 311] width 1122 height 453
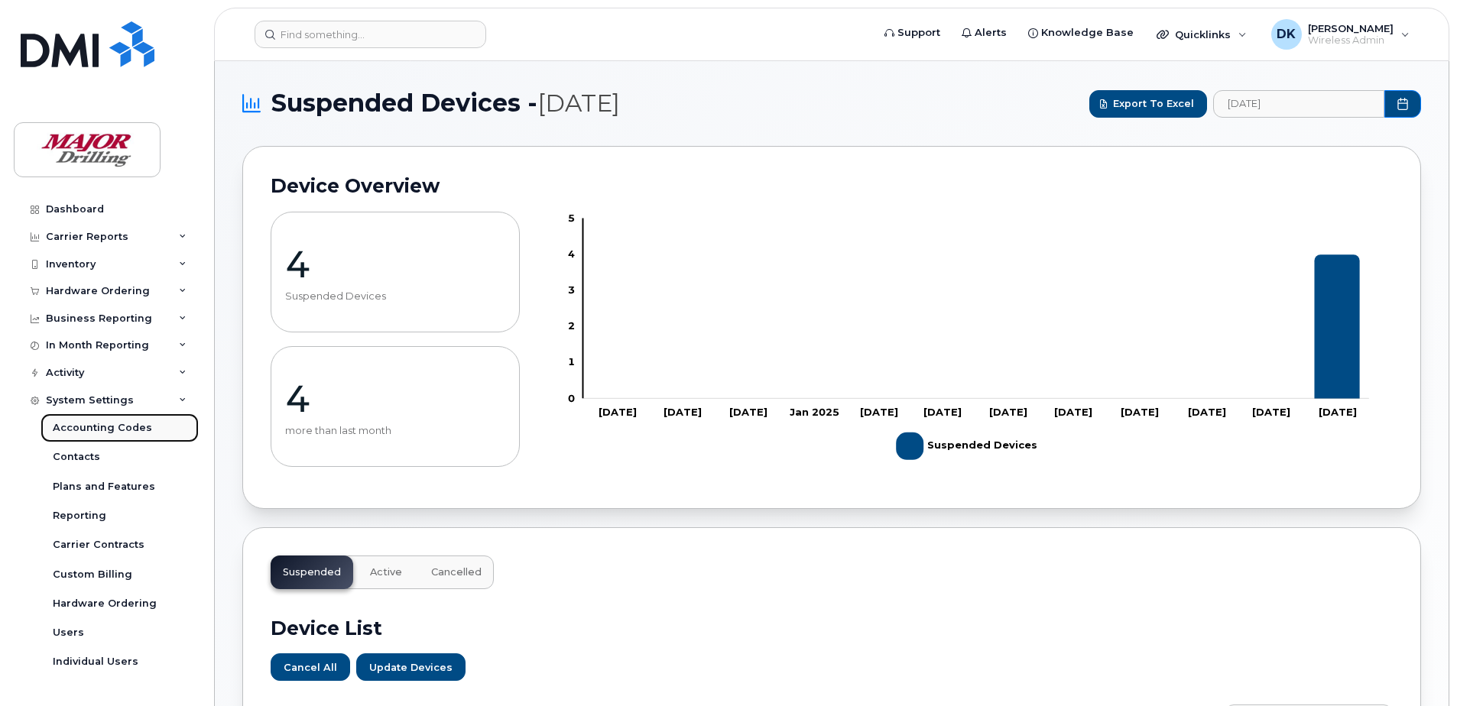
click at [96, 434] on div "Accounting Codes" at bounding box center [102, 428] width 99 height 14
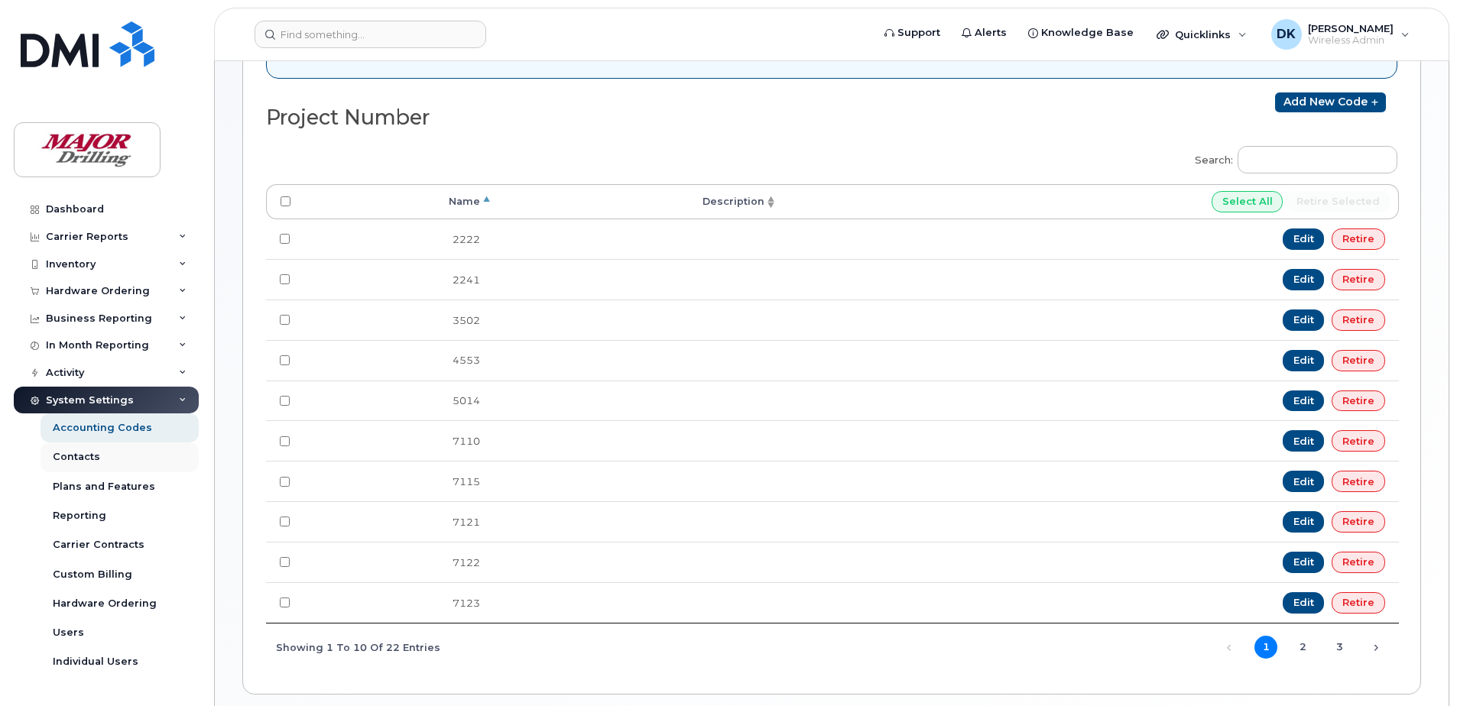
scroll to position [128, 0]
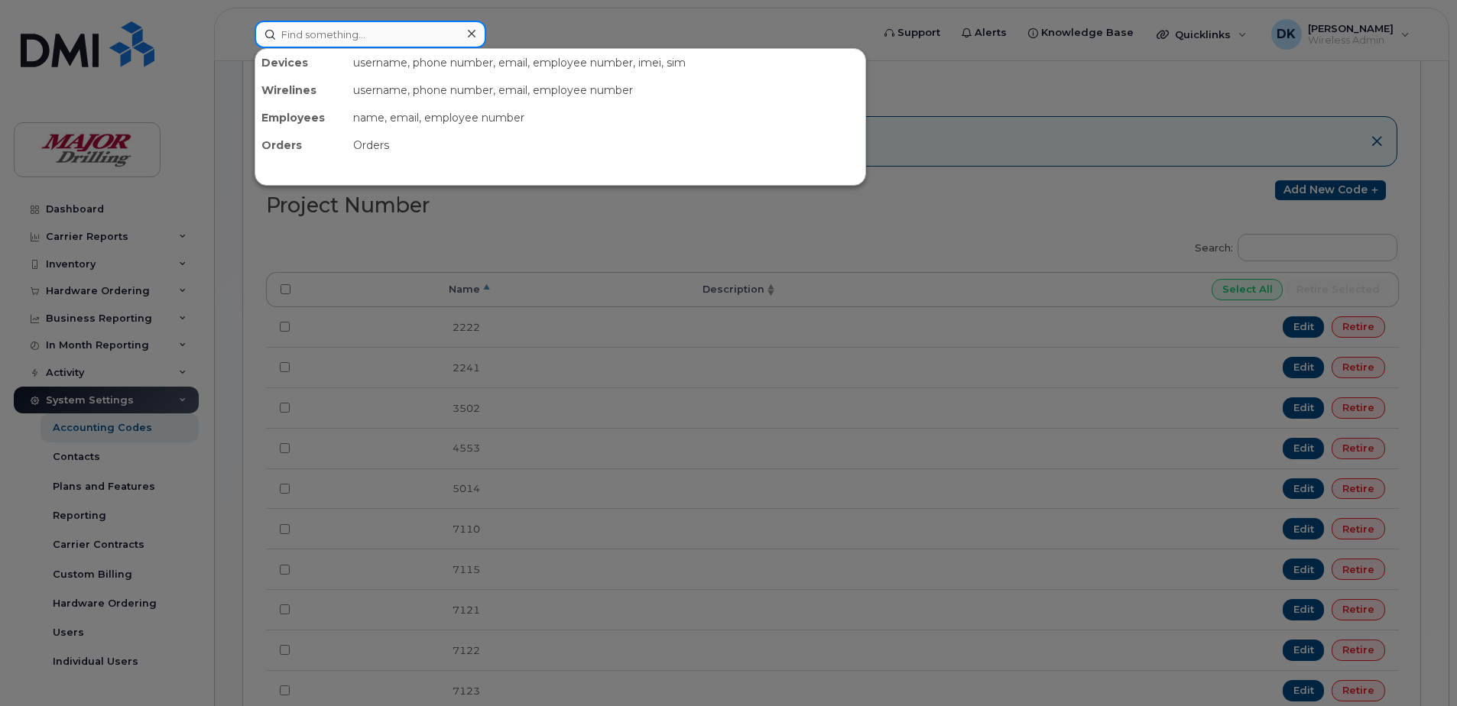
click at [331, 31] on input at bounding box center [371, 35] width 232 height 28
click at [330, 32] on input at bounding box center [371, 35] width 232 height 28
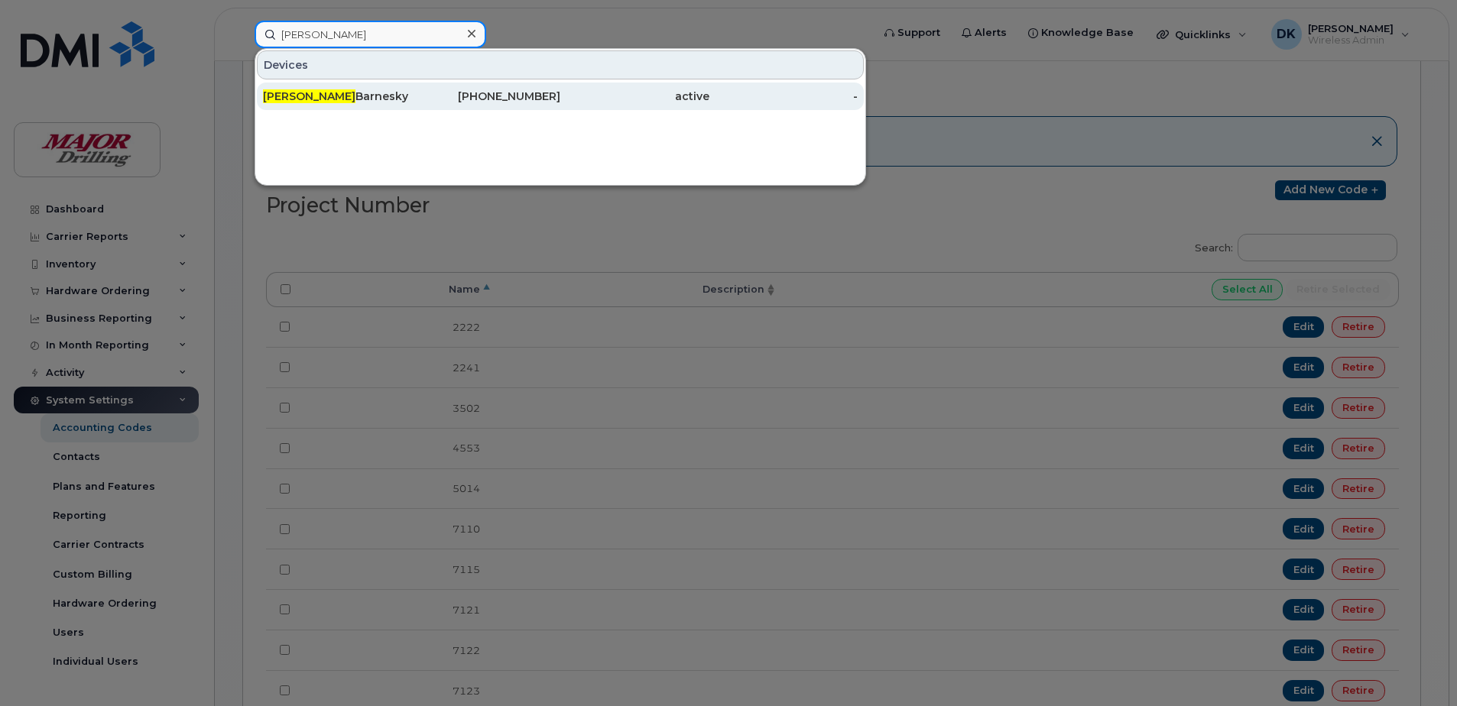
type input "[PERSON_NAME]"
click at [342, 109] on div "[PERSON_NAME]" at bounding box center [337, 97] width 149 height 28
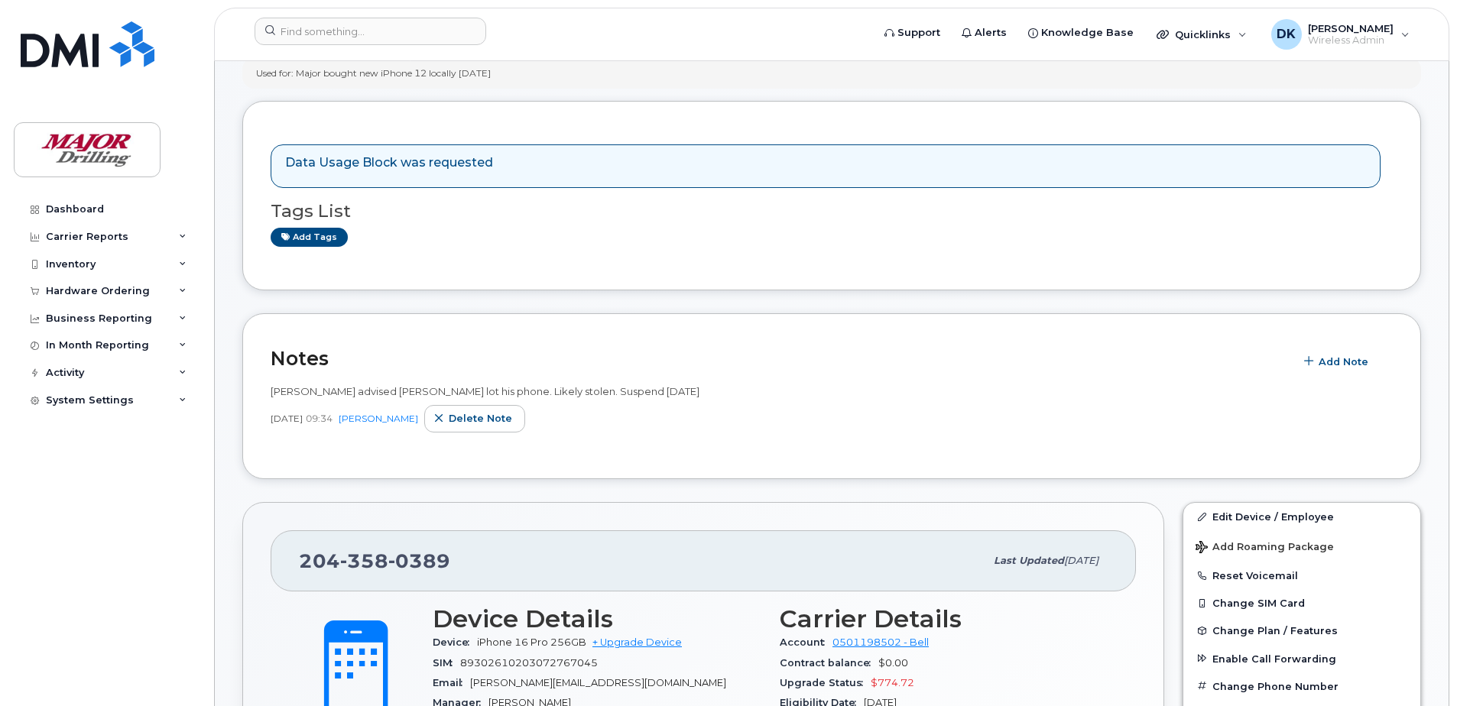
scroll to position [229, 0]
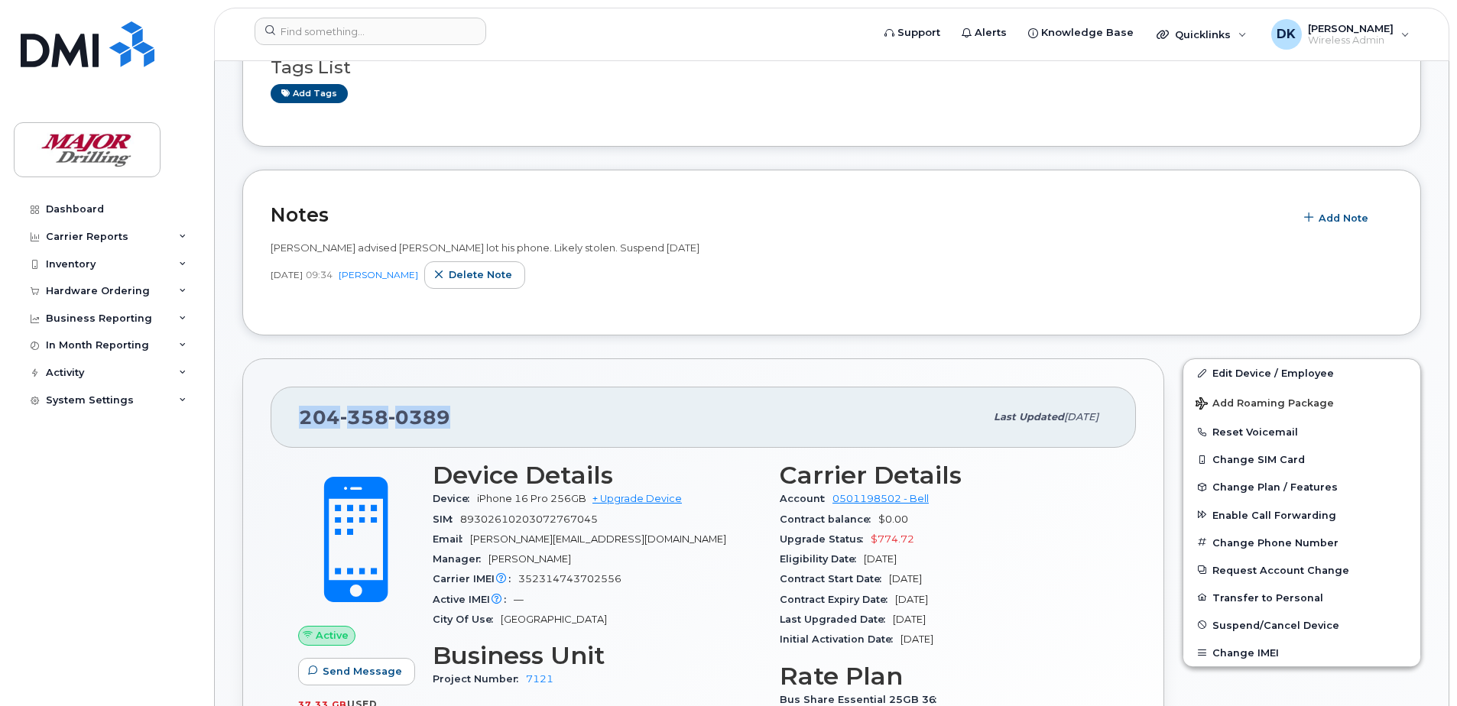
drag, startPoint x: 465, startPoint y: 418, endPoint x: 293, endPoint y: 417, distance: 172.0
click at [293, 417] on div "204 358 0389 Last updated Sep 10, 2025" at bounding box center [703, 417] width 865 height 61
copy span "204 358 0389"
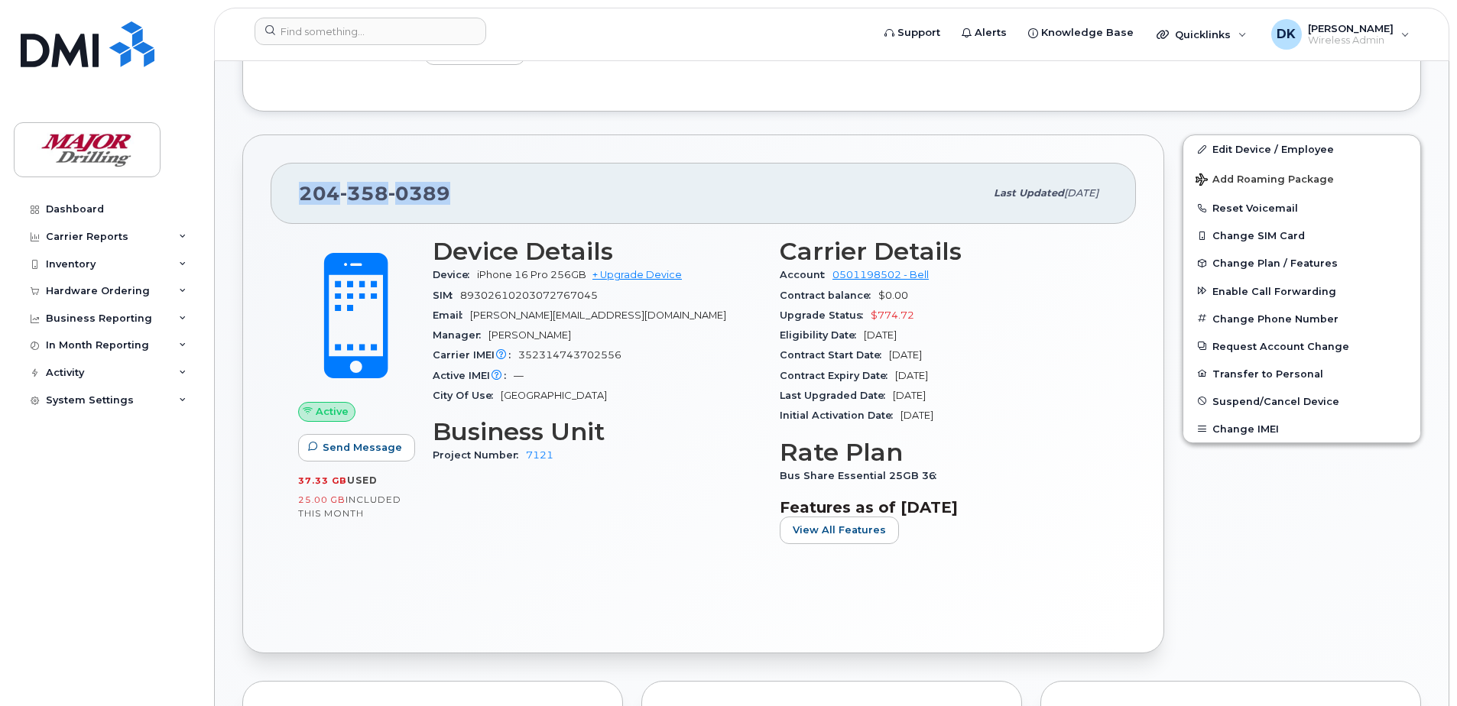
scroll to position [459, 0]
